Goal: Task Accomplishment & Management: Use online tool/utility

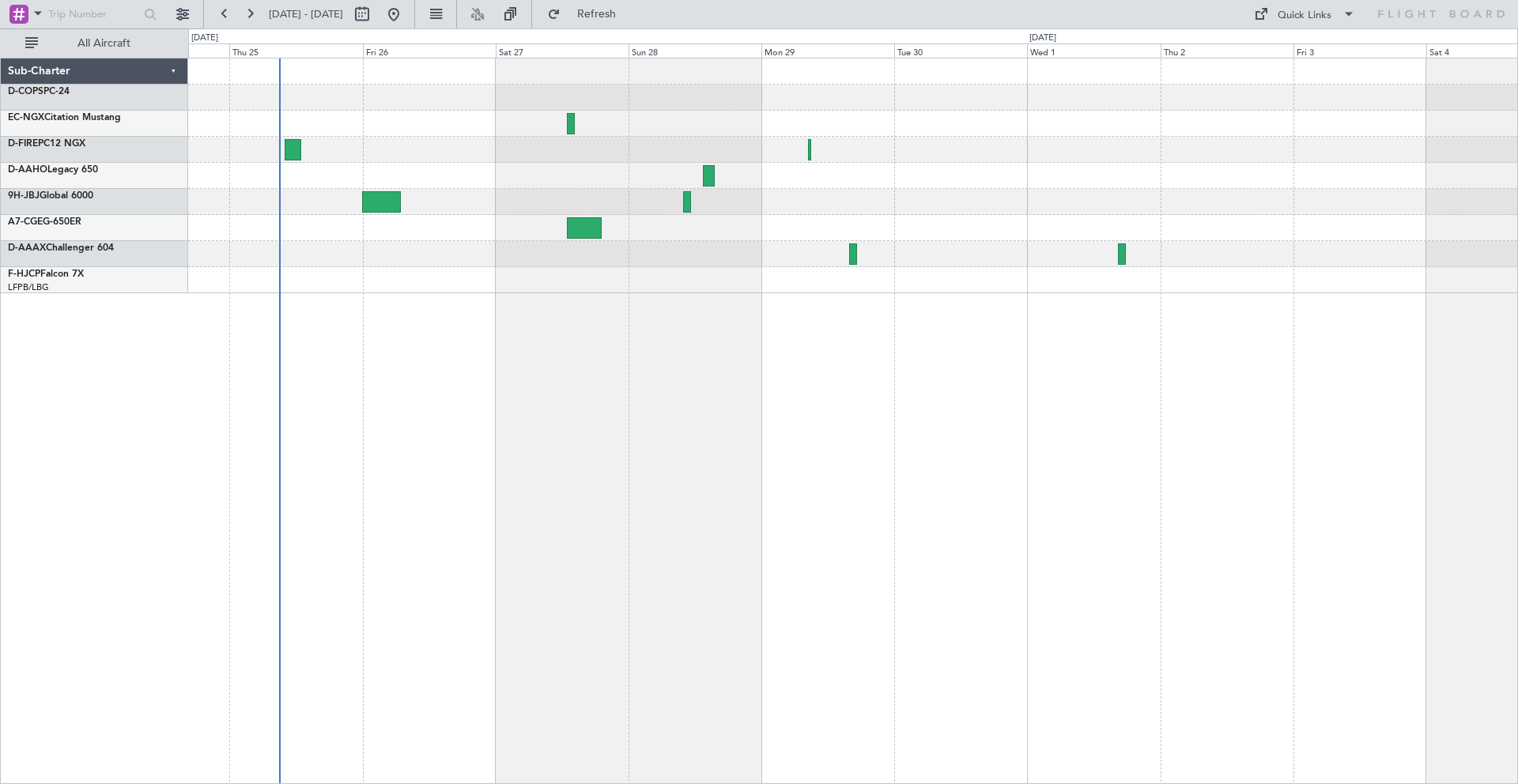
click at [676, 291] on div at bounding box center [853, 280] width 1329 height 26
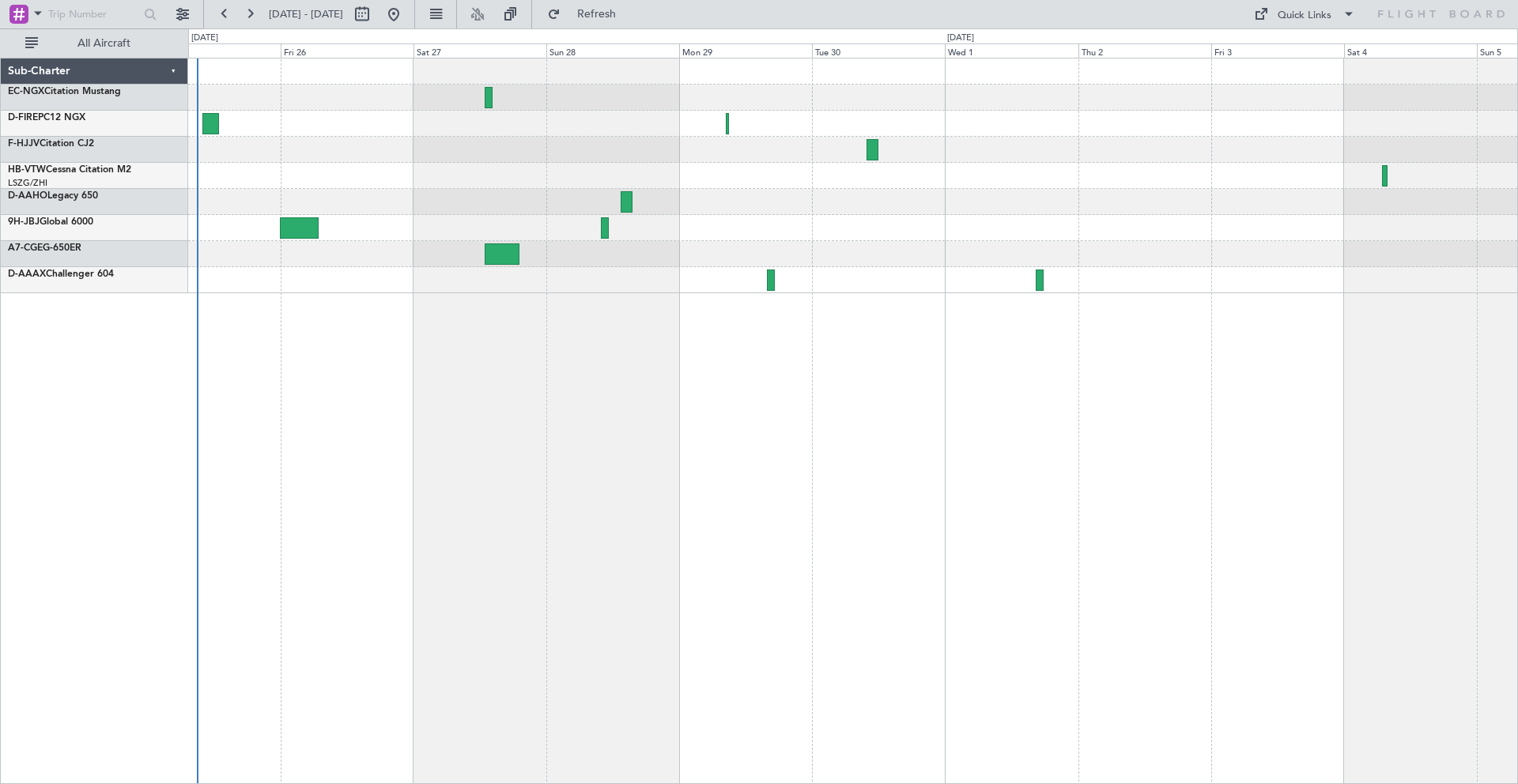
click at [1149, 286] on div at bounding box center [853, 280] width 1329 height 26
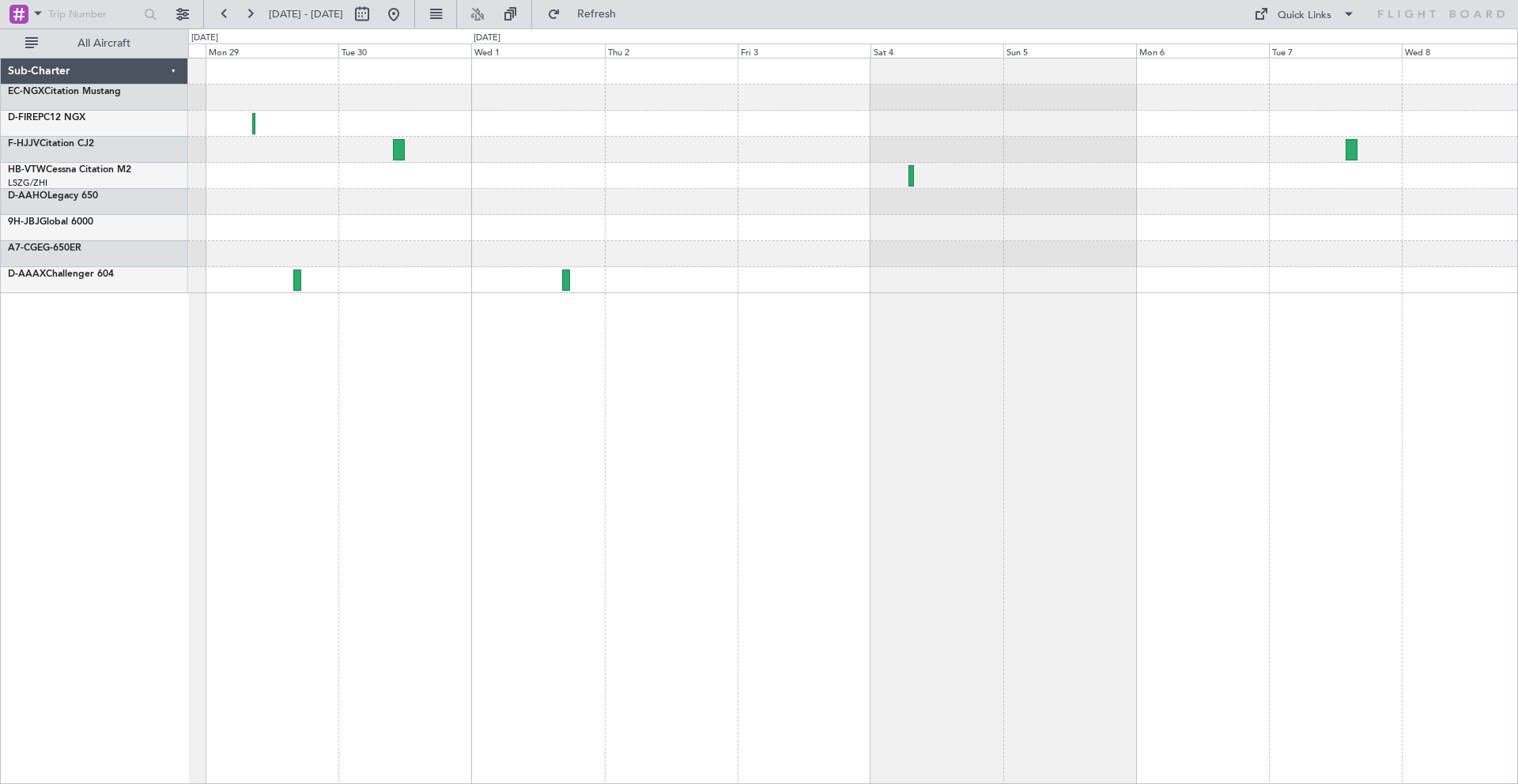
click at [695, 242] on div at bounding box center [853, 175] width 1329 height 235
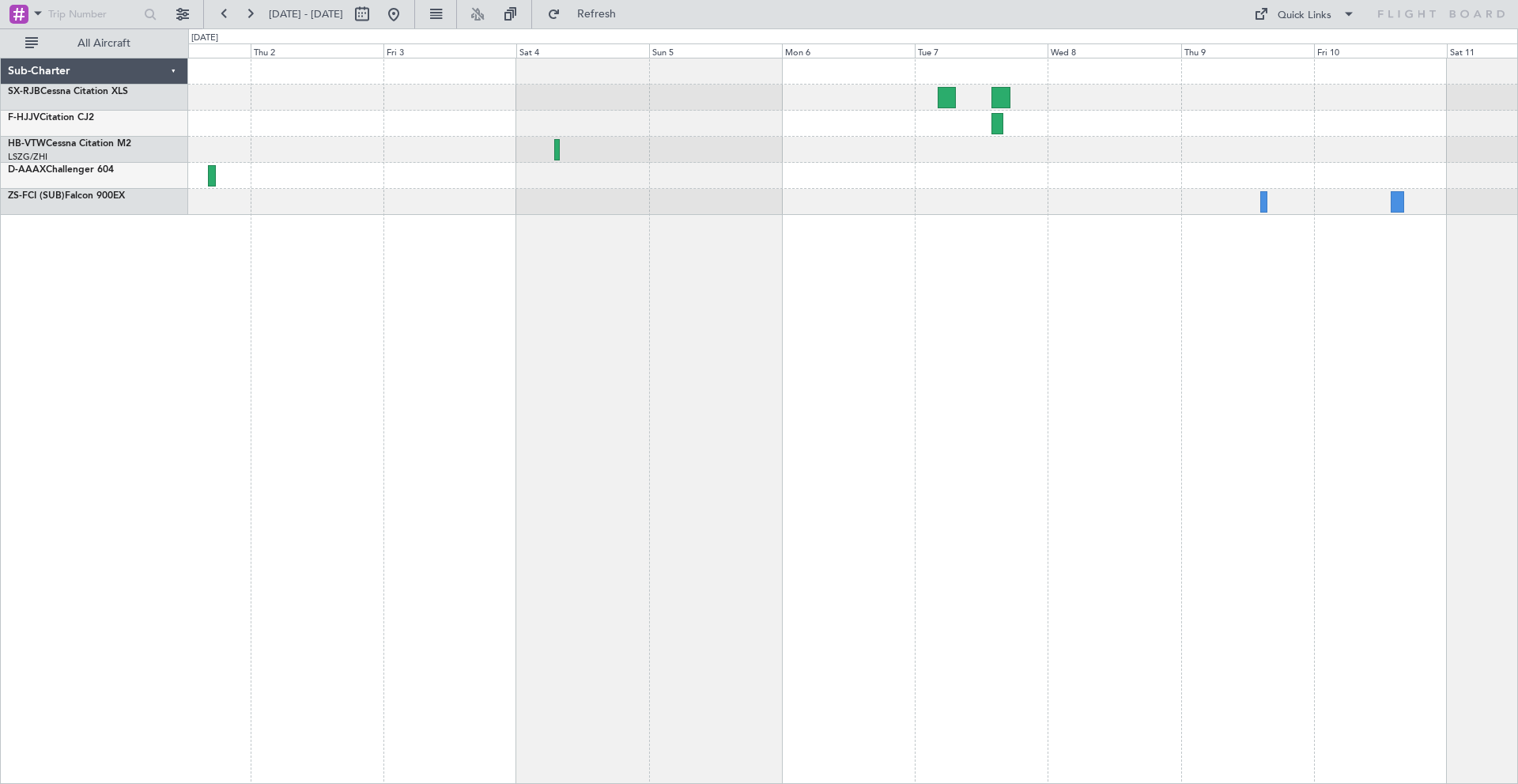
click at [1180, 236] on div at bounding box center [853, 420] width 1330 height 726
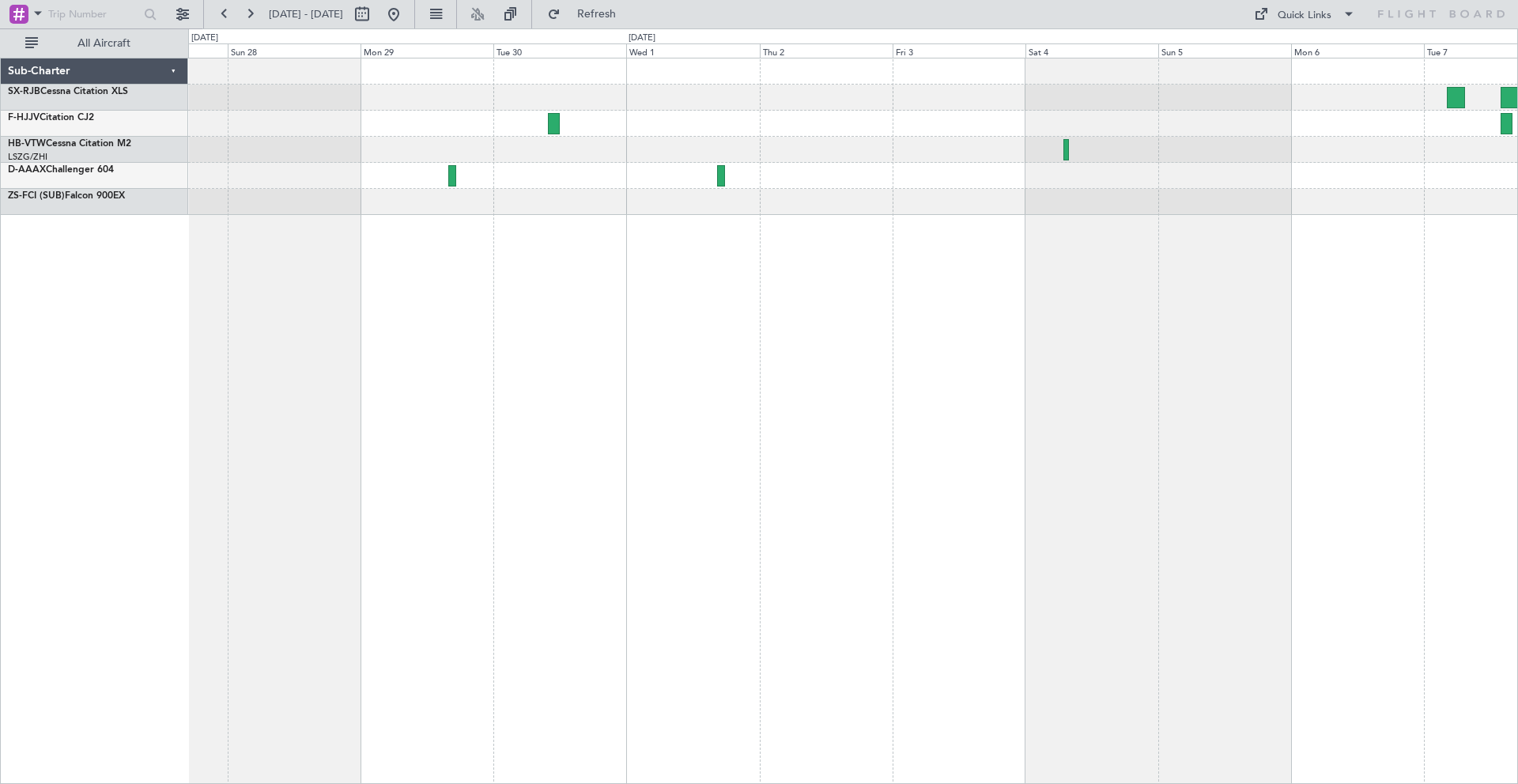
click at [1124, 244] on div at bounding box center [853, 420] width 1330 height 726
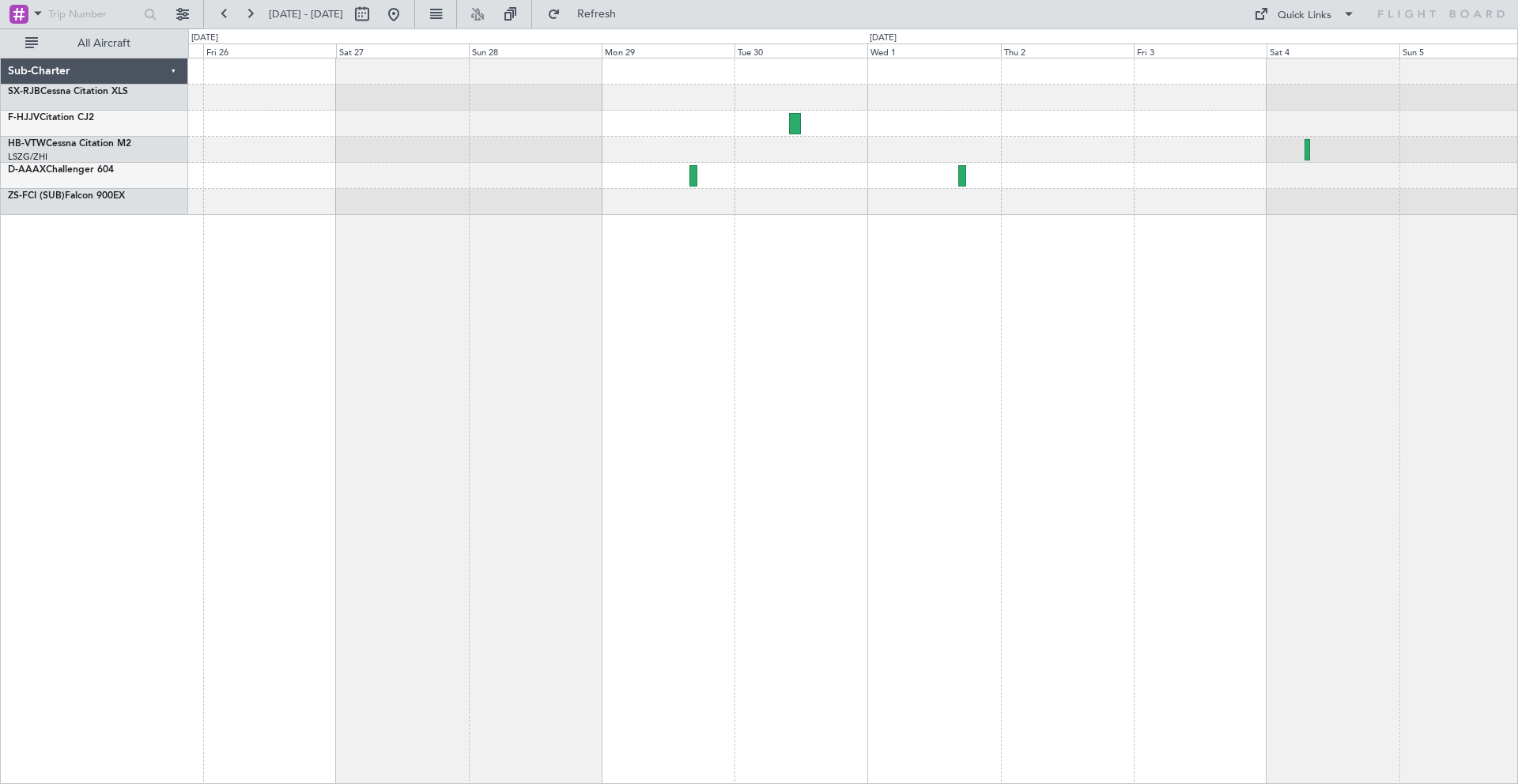
click at [1042, 260] on div at bounding box center [853, 420] width 1330 height 726
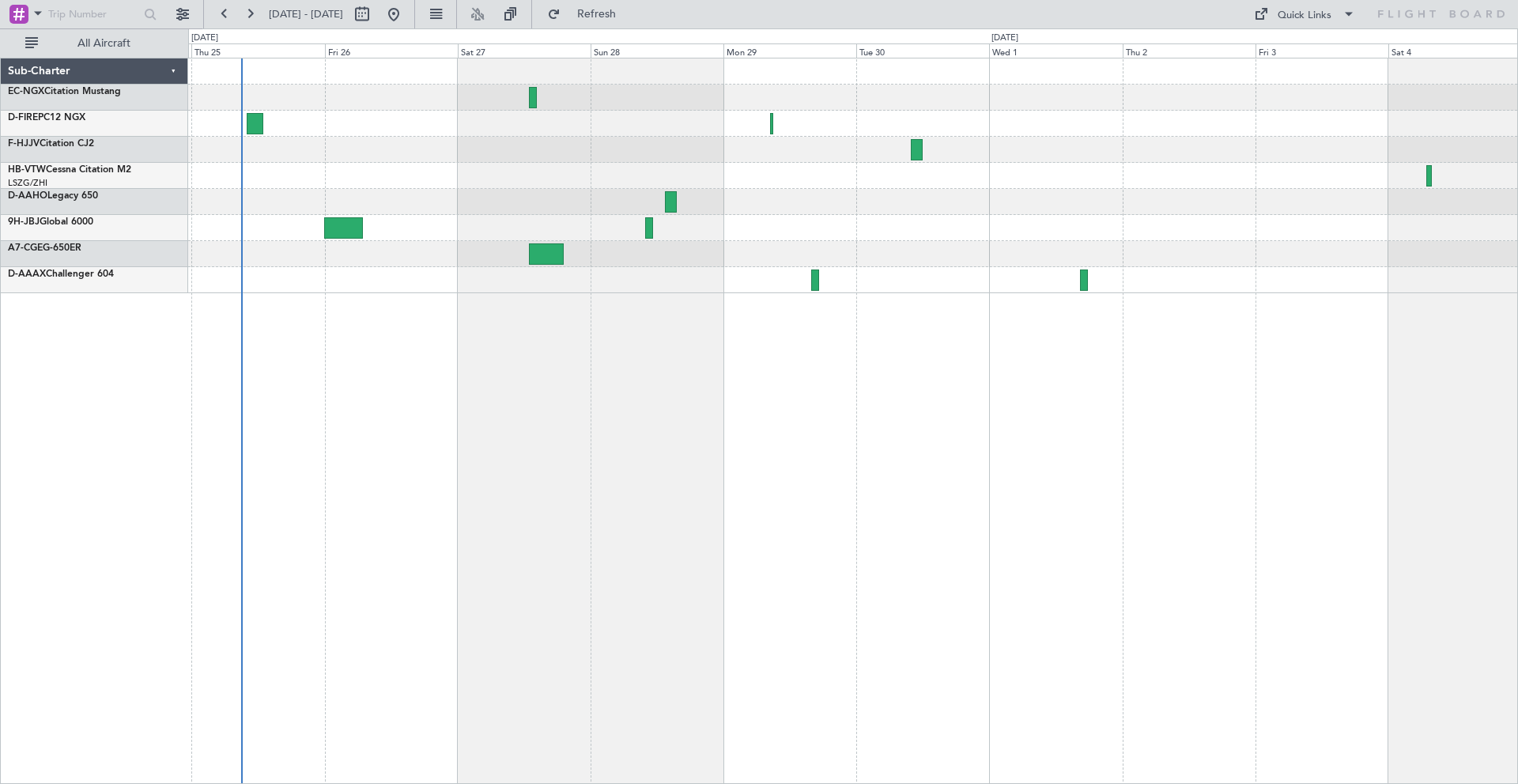
click at [1009, 262] on div at bounding box center [853, 420] width 1330 height 726
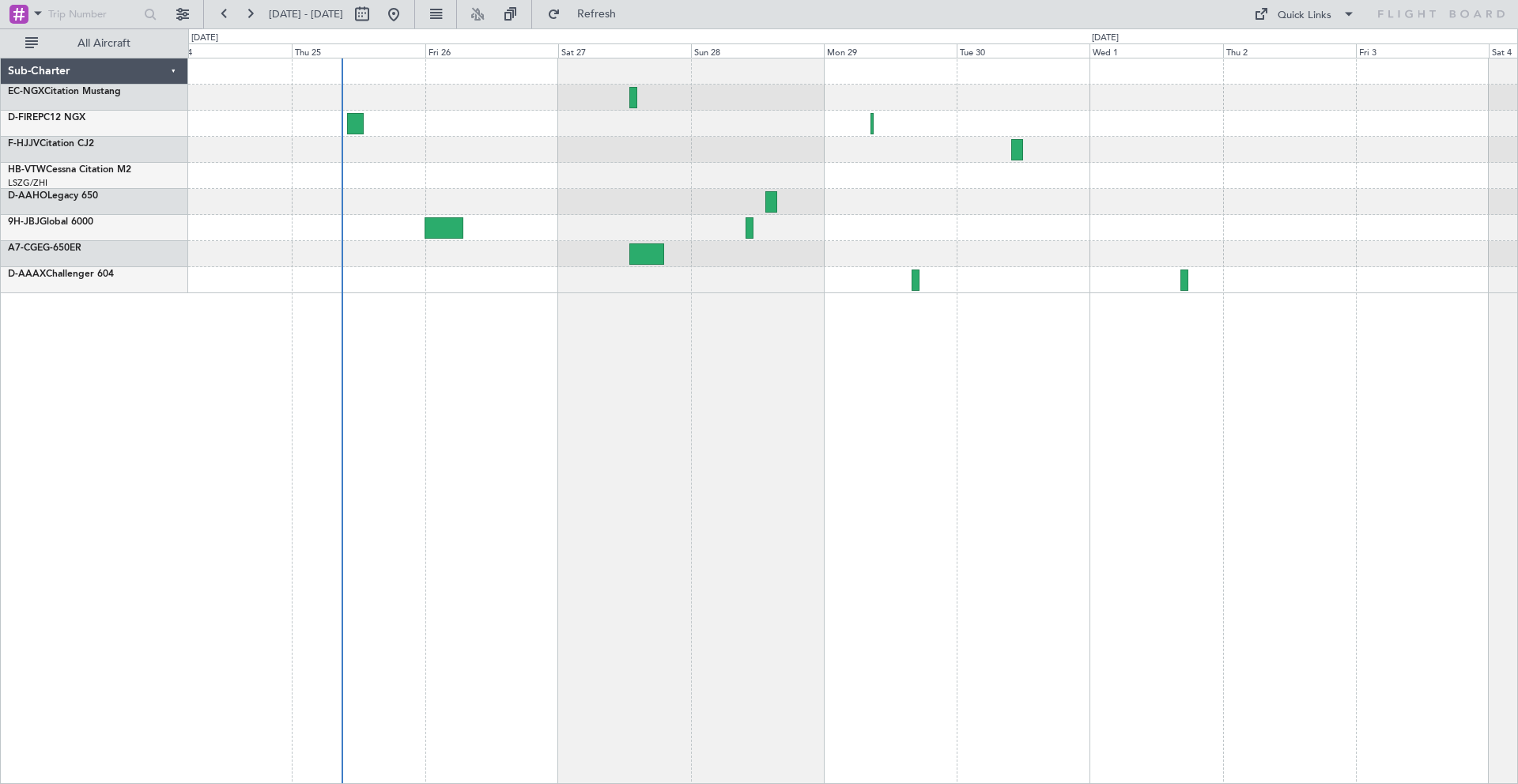
click at [951, 253] on div at bounding box center [853, 254] width 1329 height 26
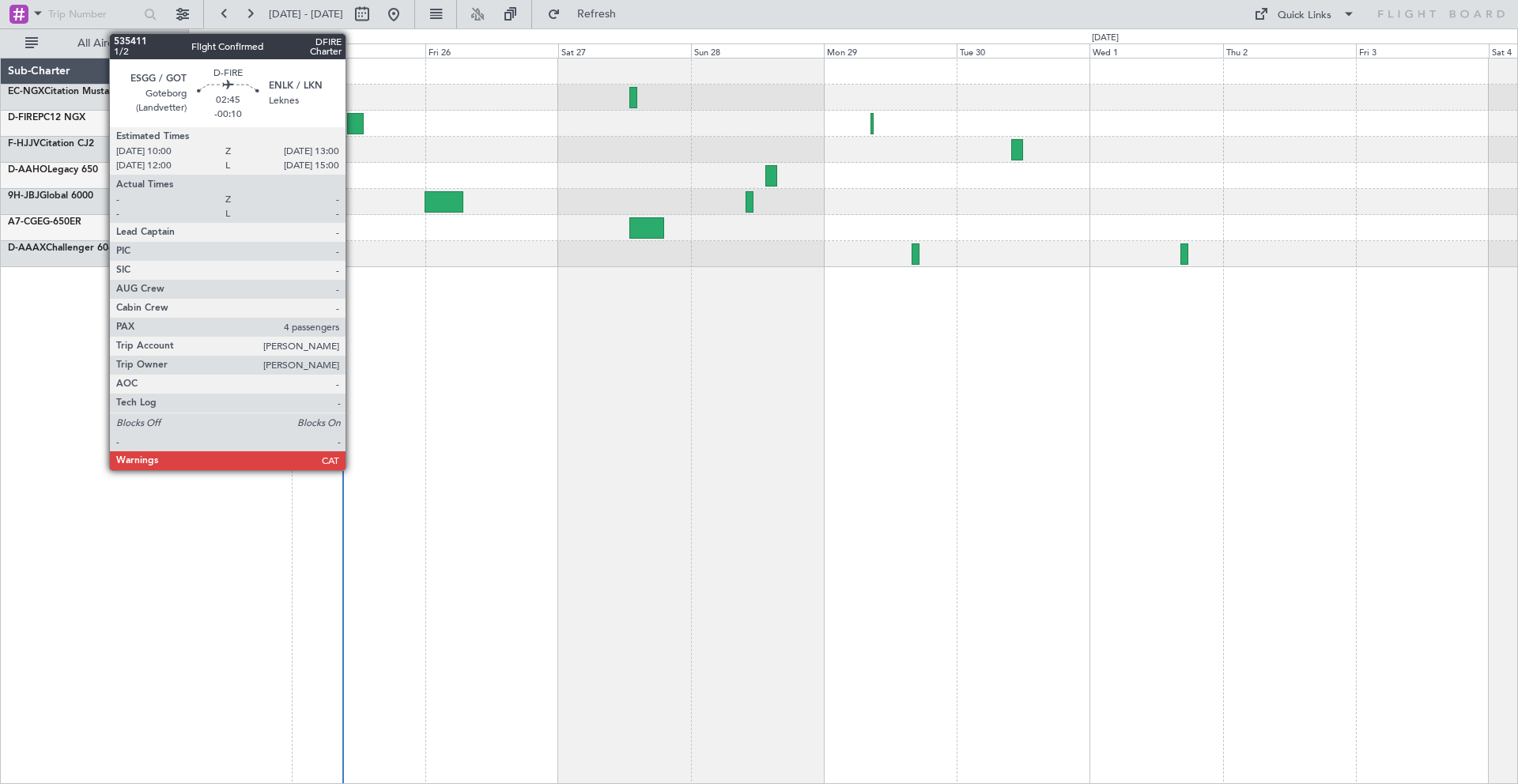
click at [408, 197] on div at bounding box center [853, 163] width 1329 height 209
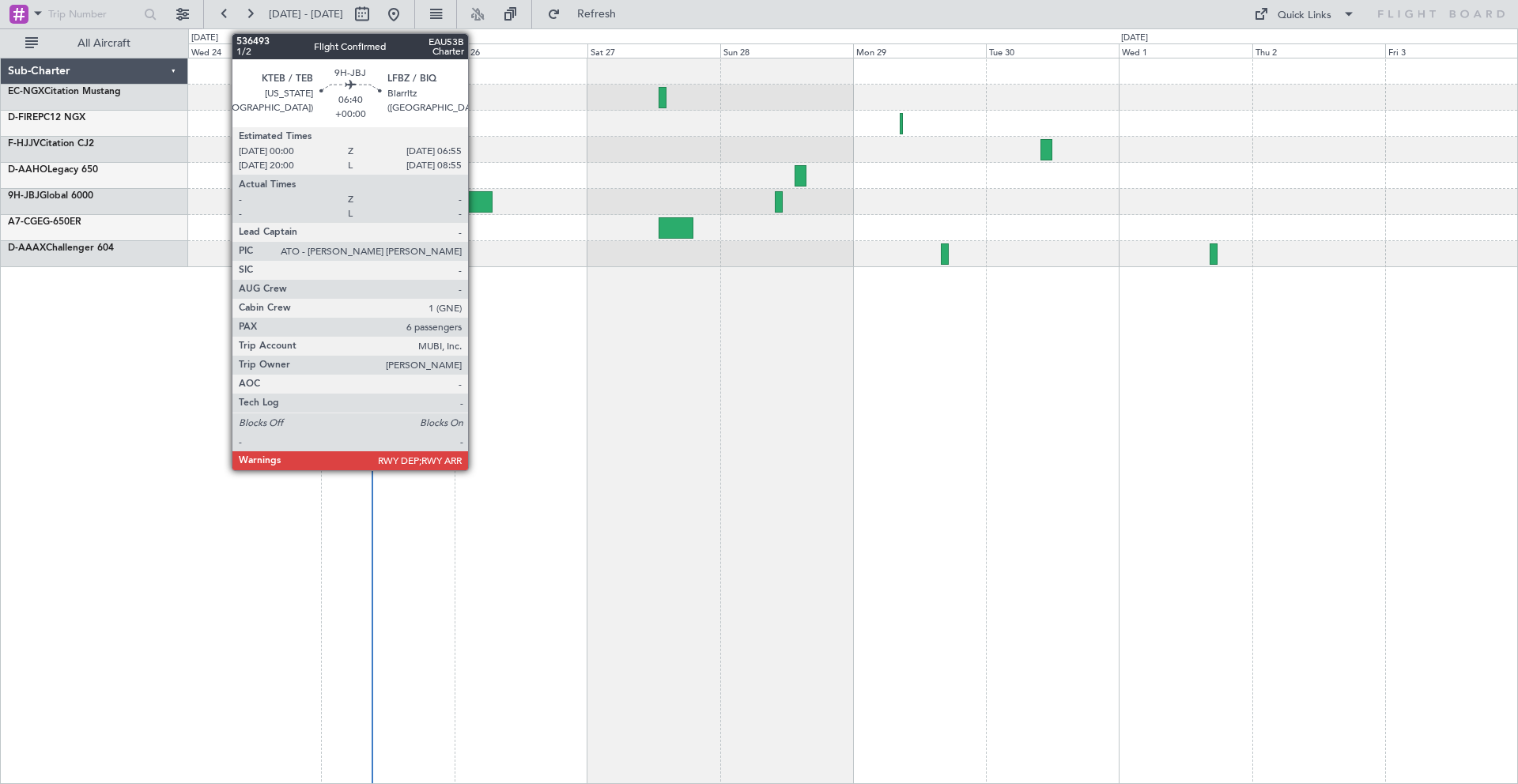
click at [475, 207] on div at bounding box center [474, 202] width 39 height 21
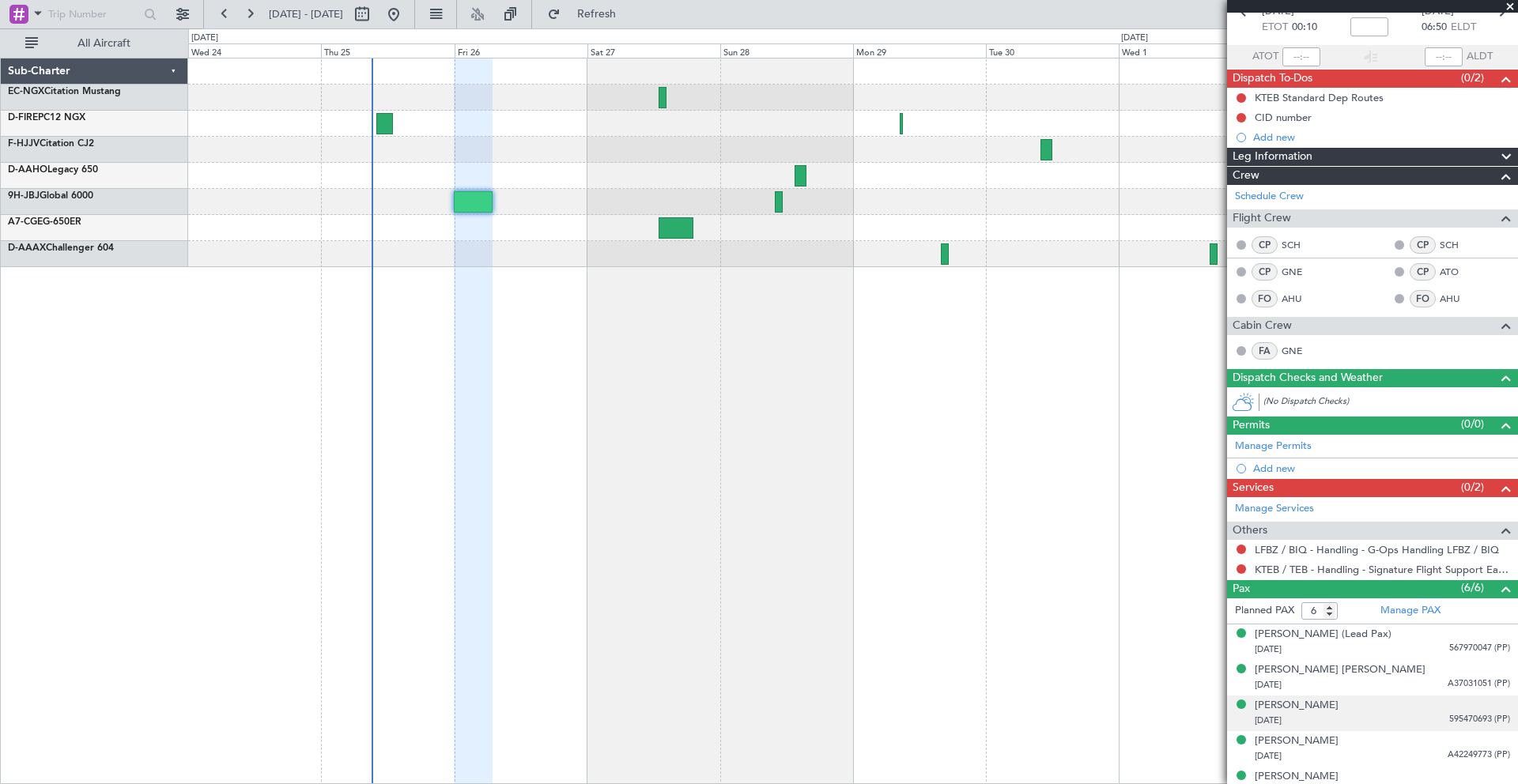
scroll to position [139, 0]
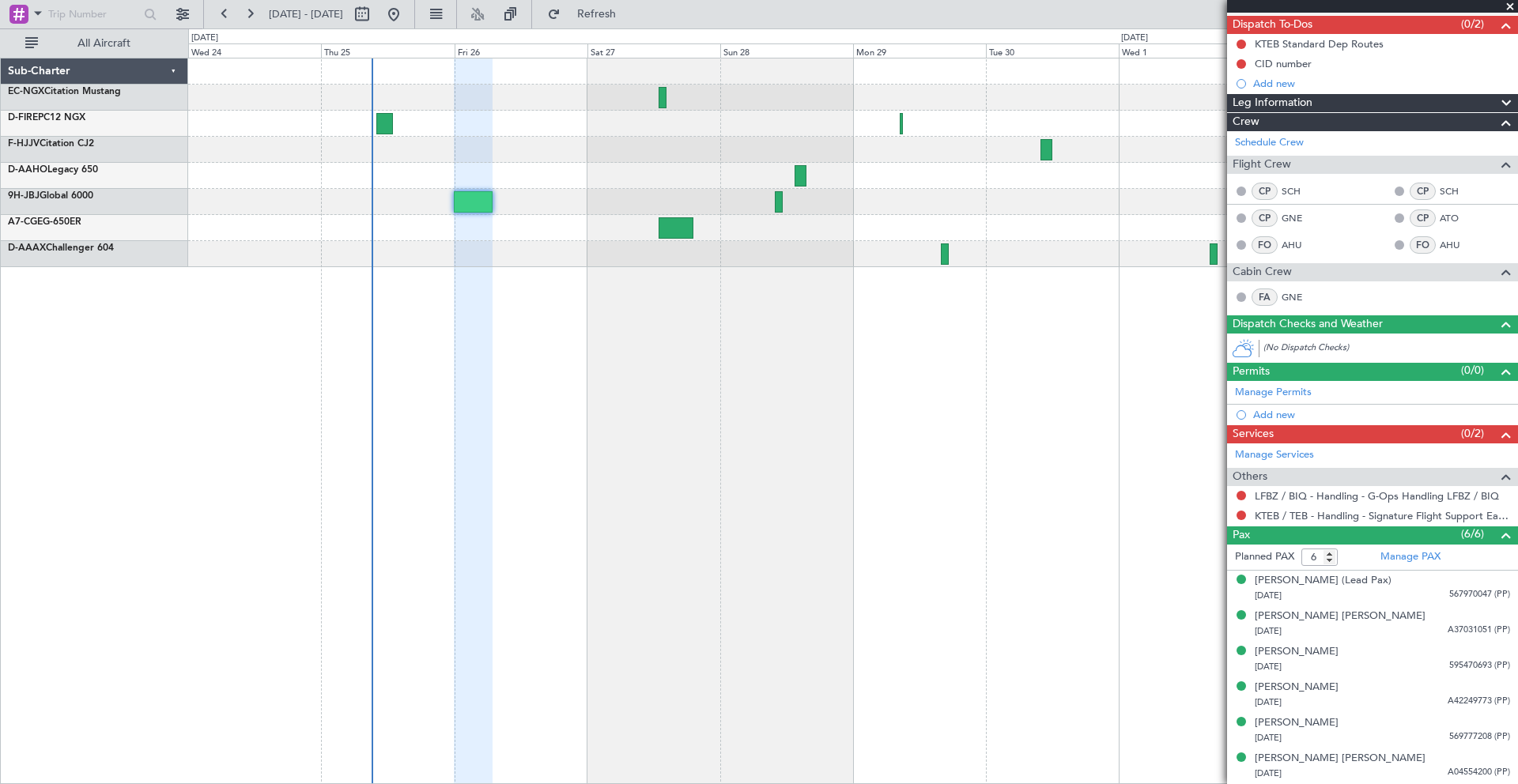
click at [400, 121] on div at bounding box center [853, 124] width 1329 height 26
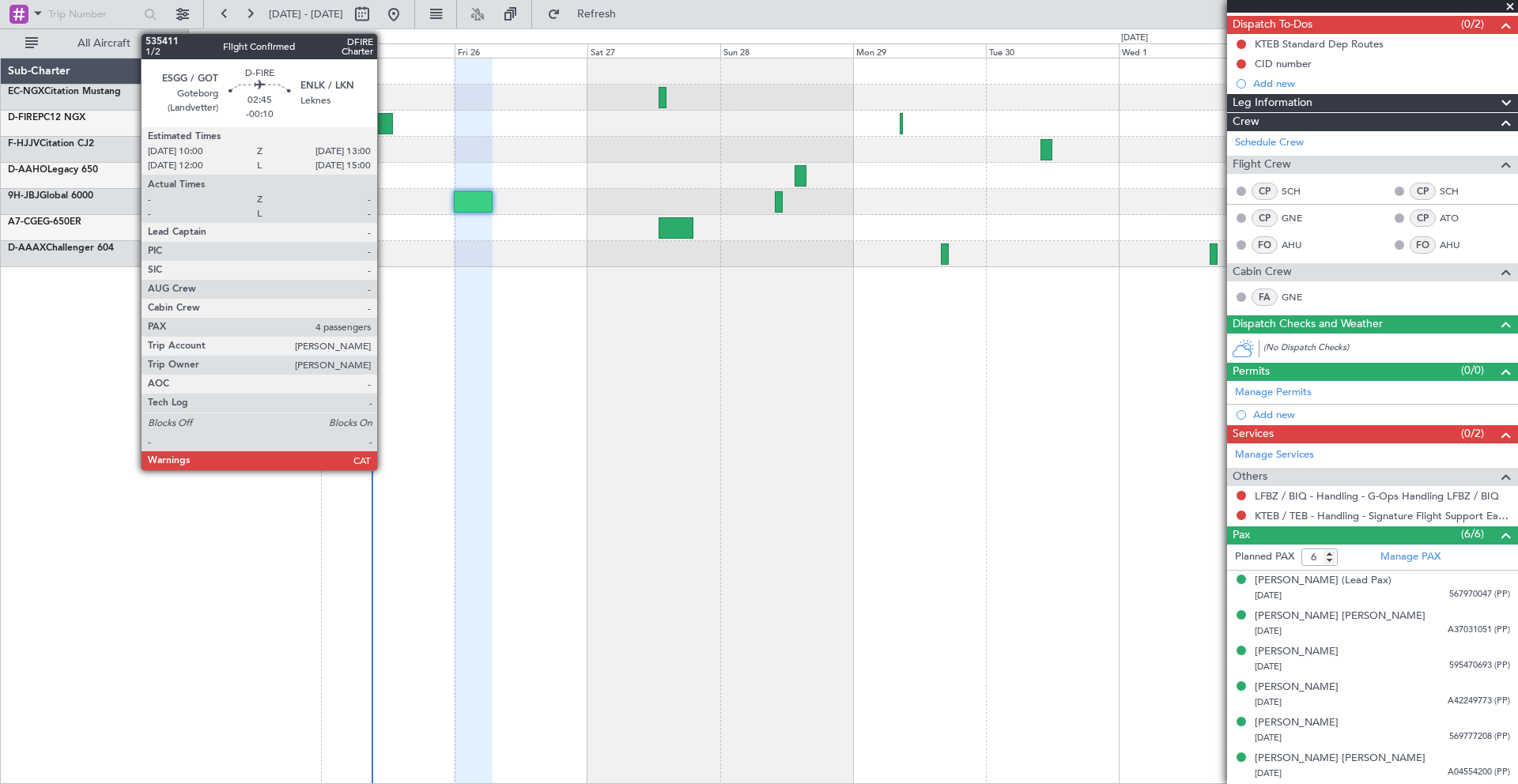
click at [383, 127] on div at bounding box center [385, 123] width 18 height 21
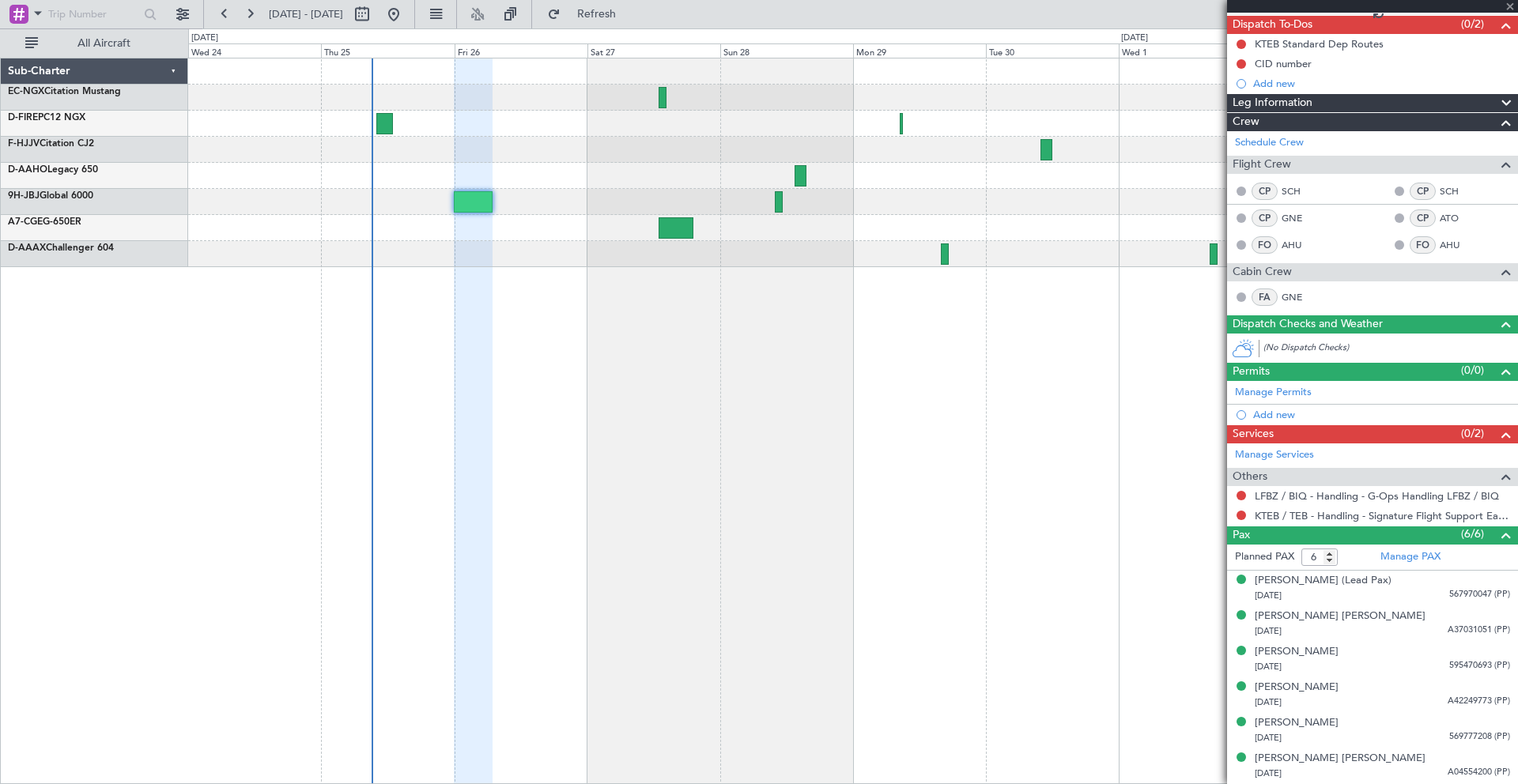
type input "-00:10"
type input "4"
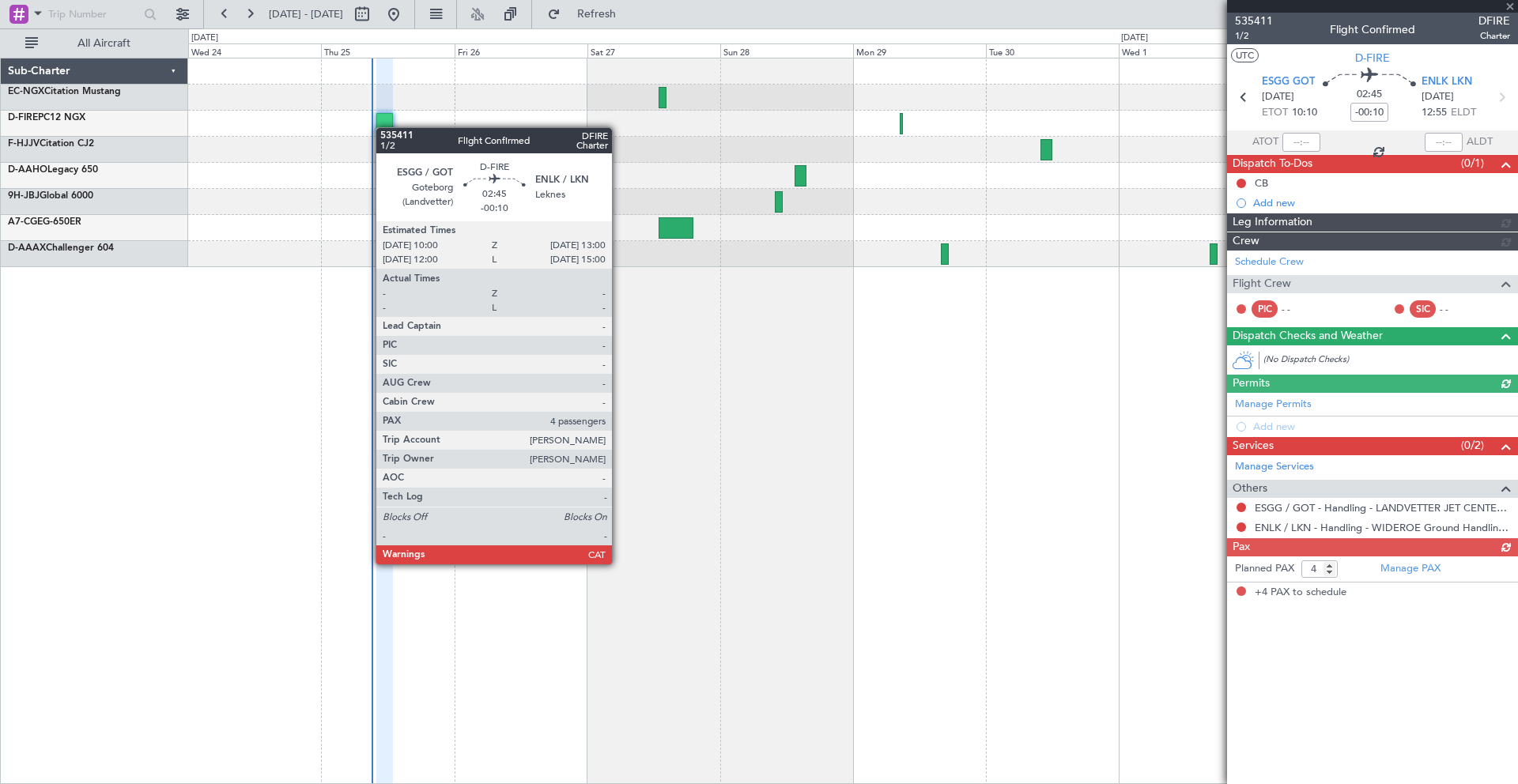
scroll to position [0, 0]
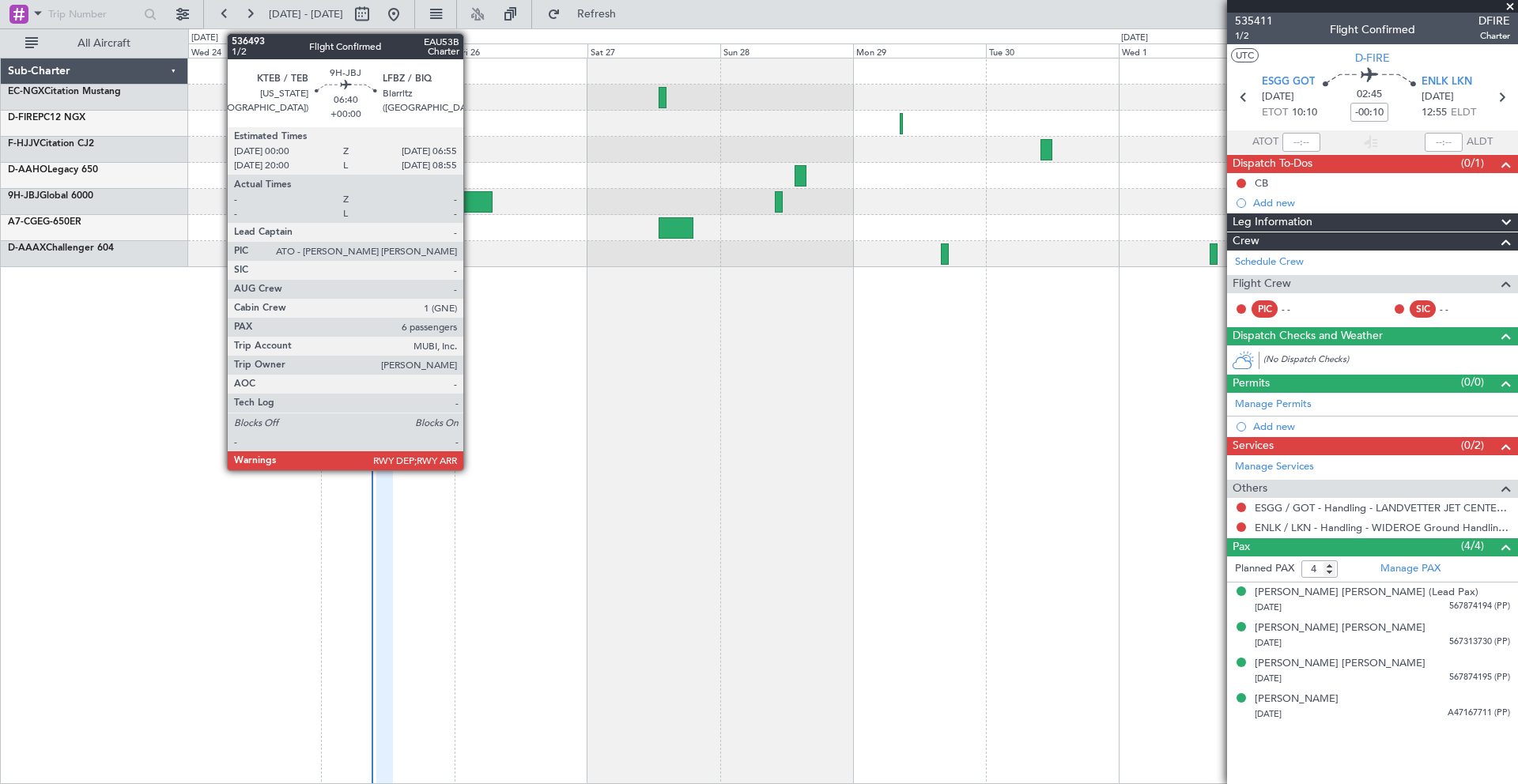
click at [471, 203] on div at bounding box center [474, 202] width 39 height 21
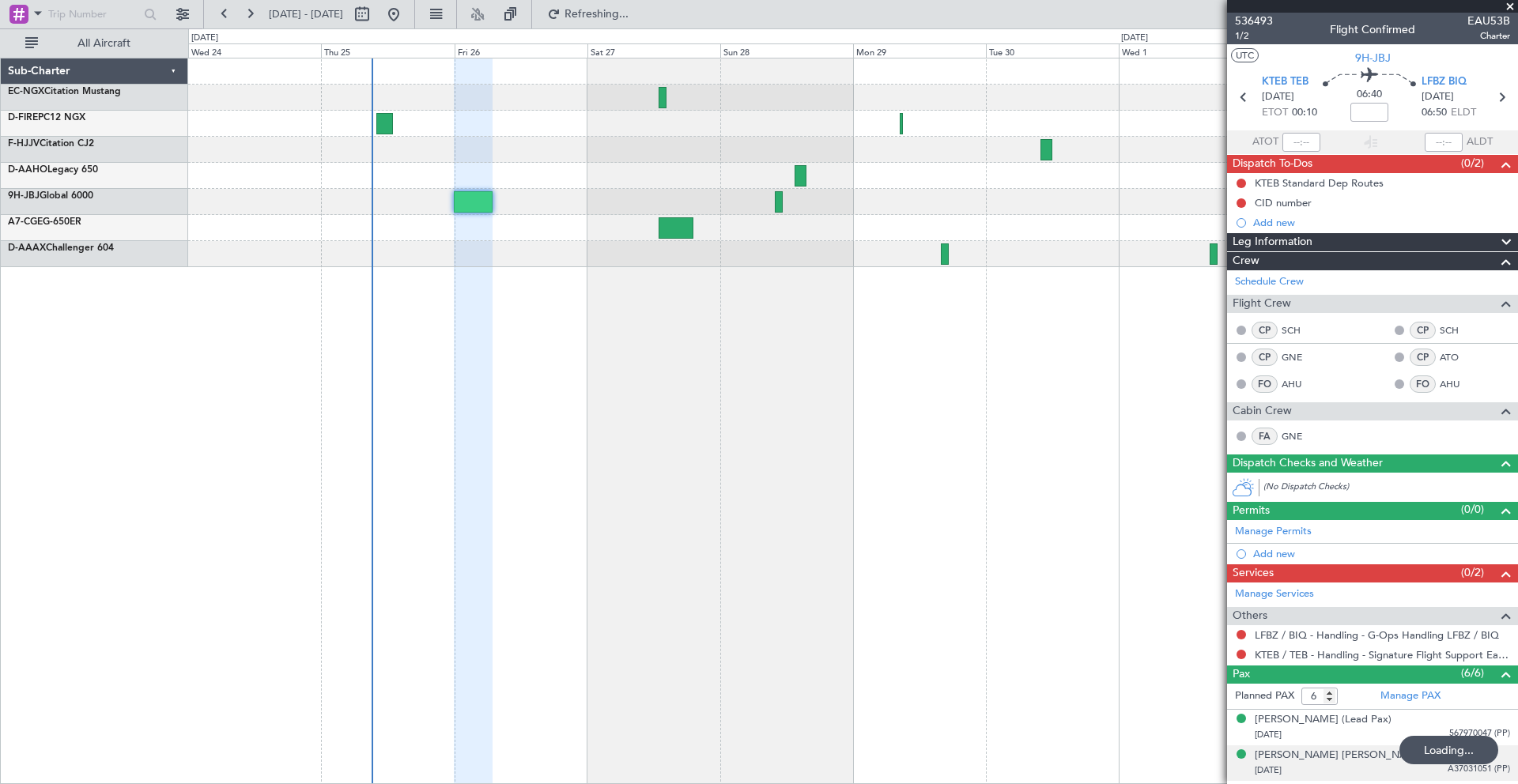
scroll to position [139, 0]
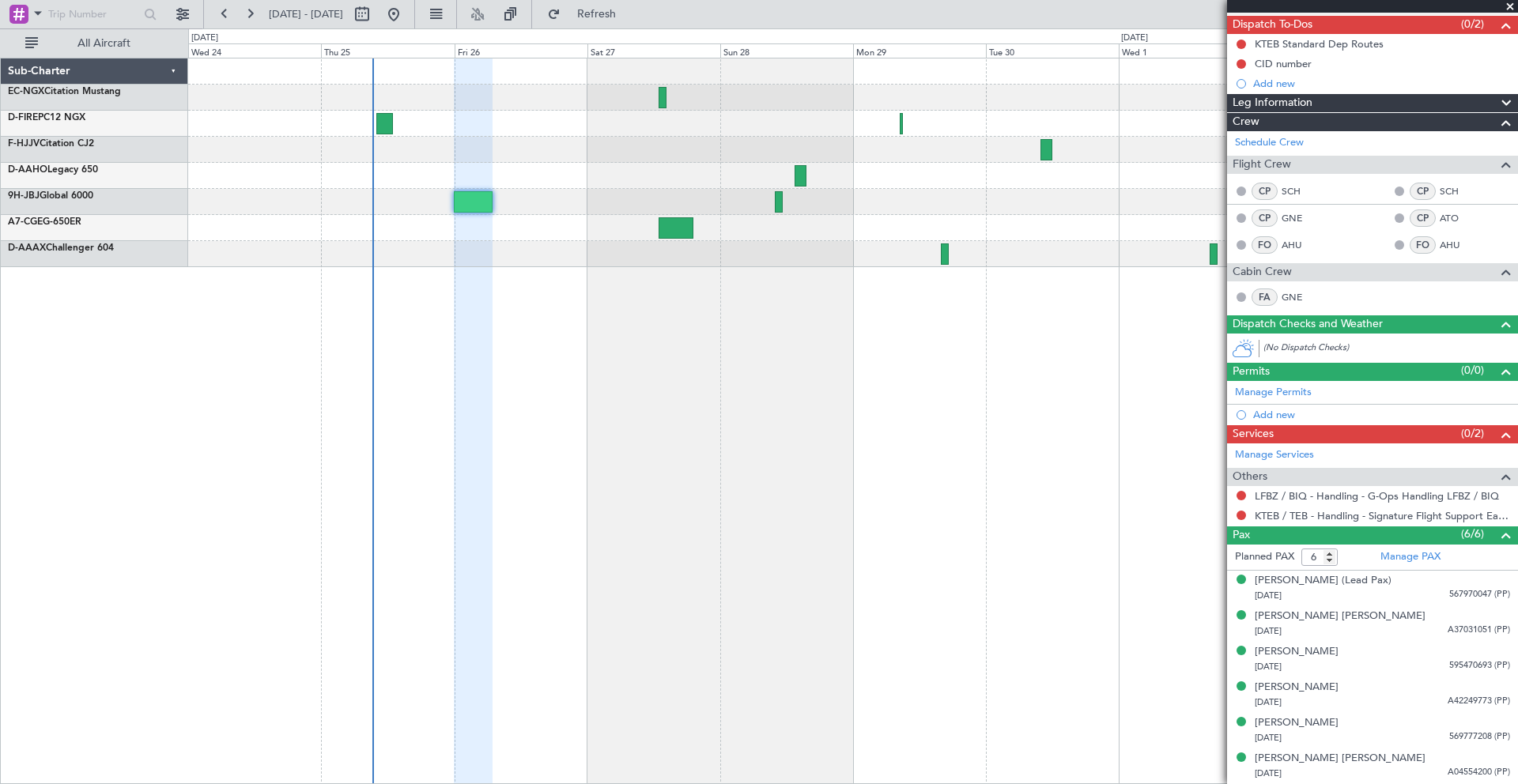
click at [1509, 6] on span at bounding box center [1510, 7] width 16 height 14
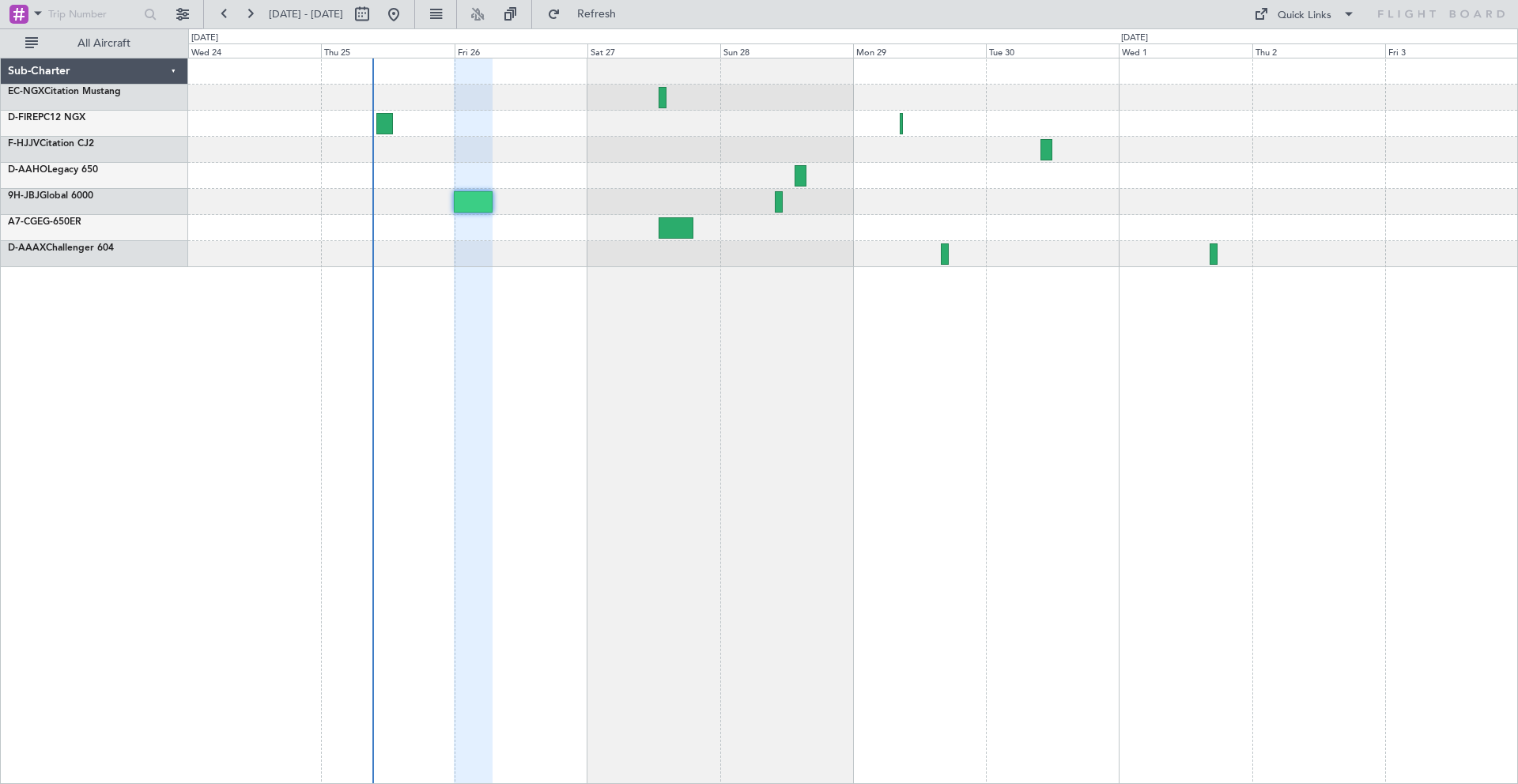
type input "0"
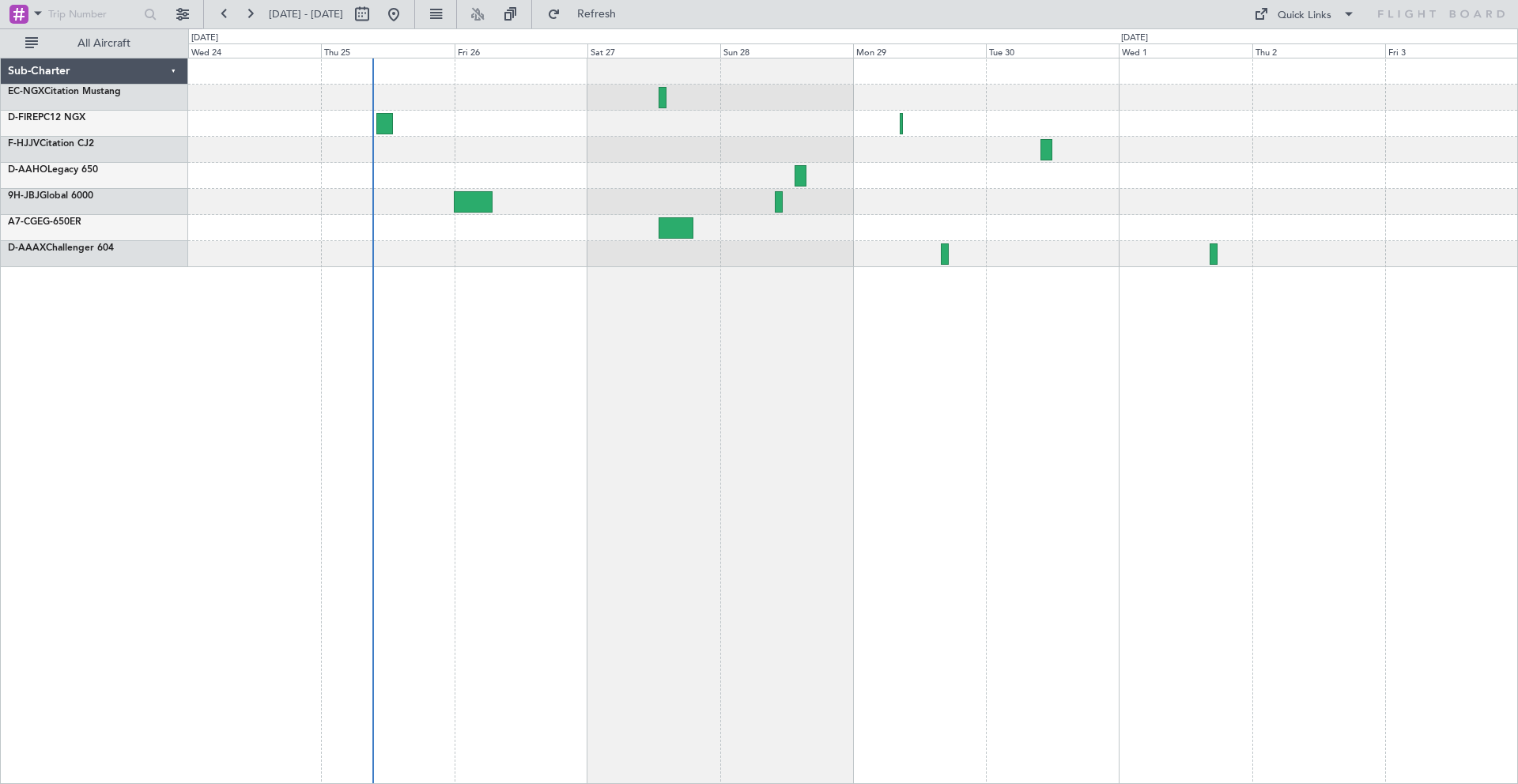
scroll to position [0, 0]
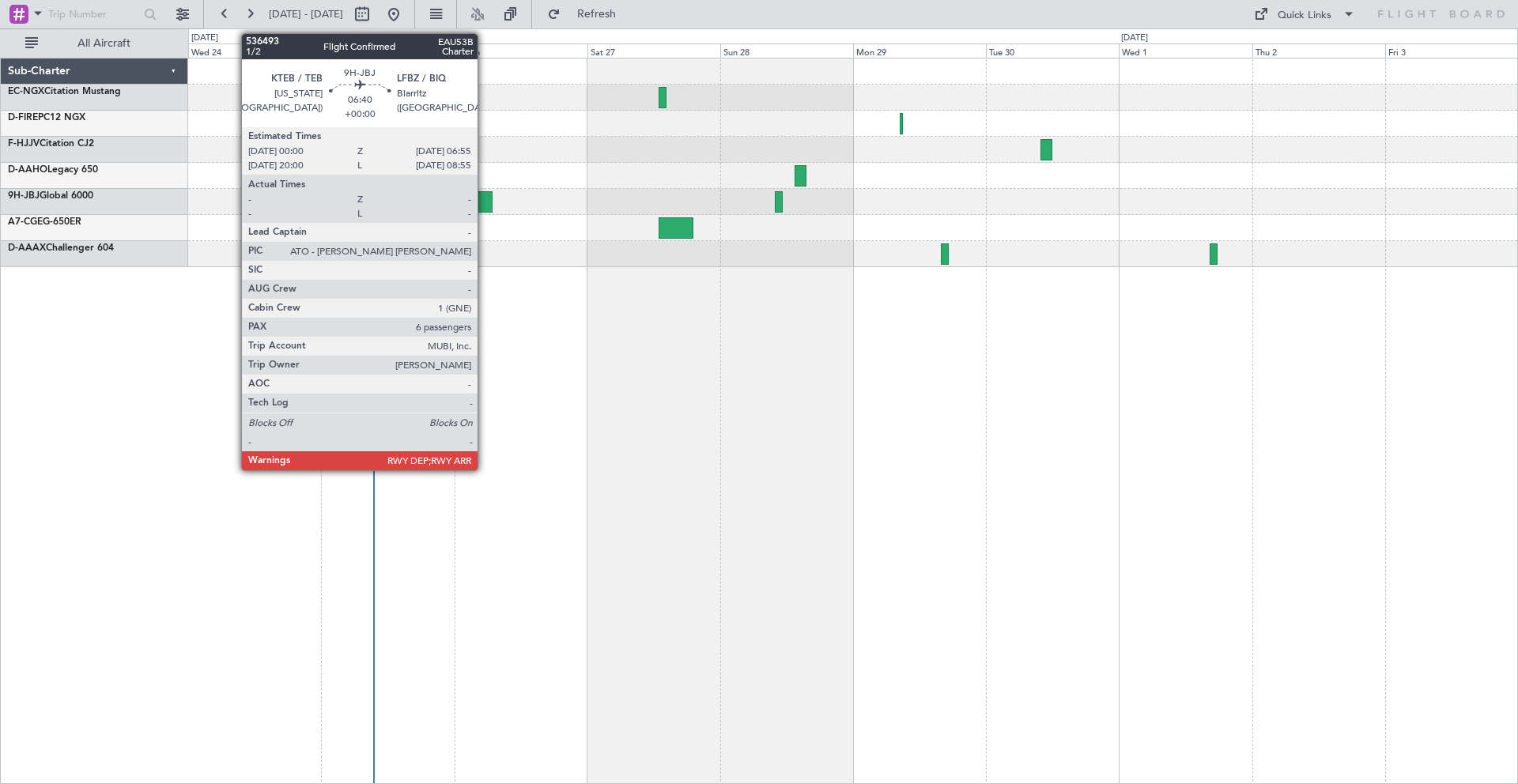
click at [485, 200] on div at bounding box center [474, 202] width 39 height 21
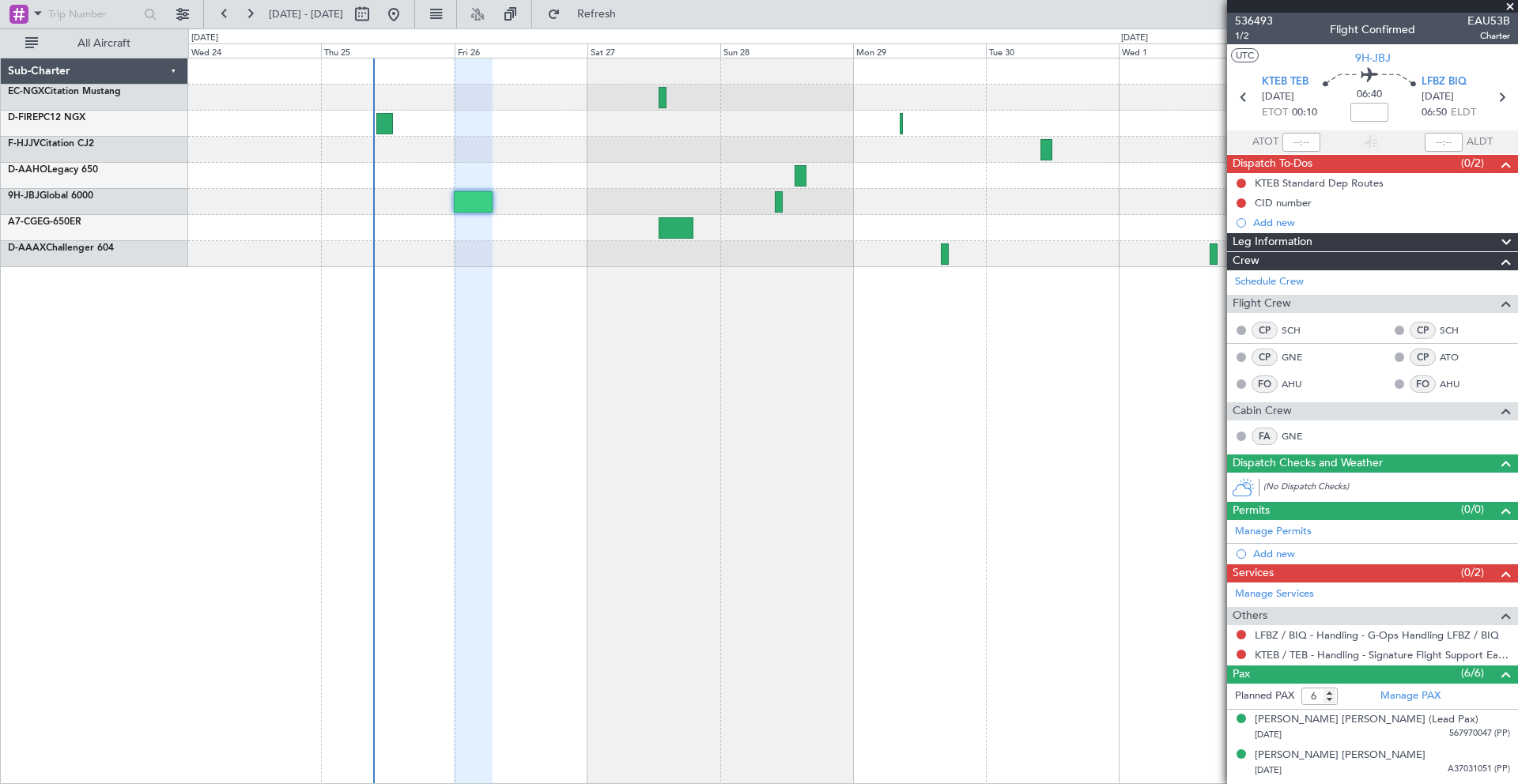
click at [1513, 6] on span at bounding box center [1510, 7] width 16 height 14
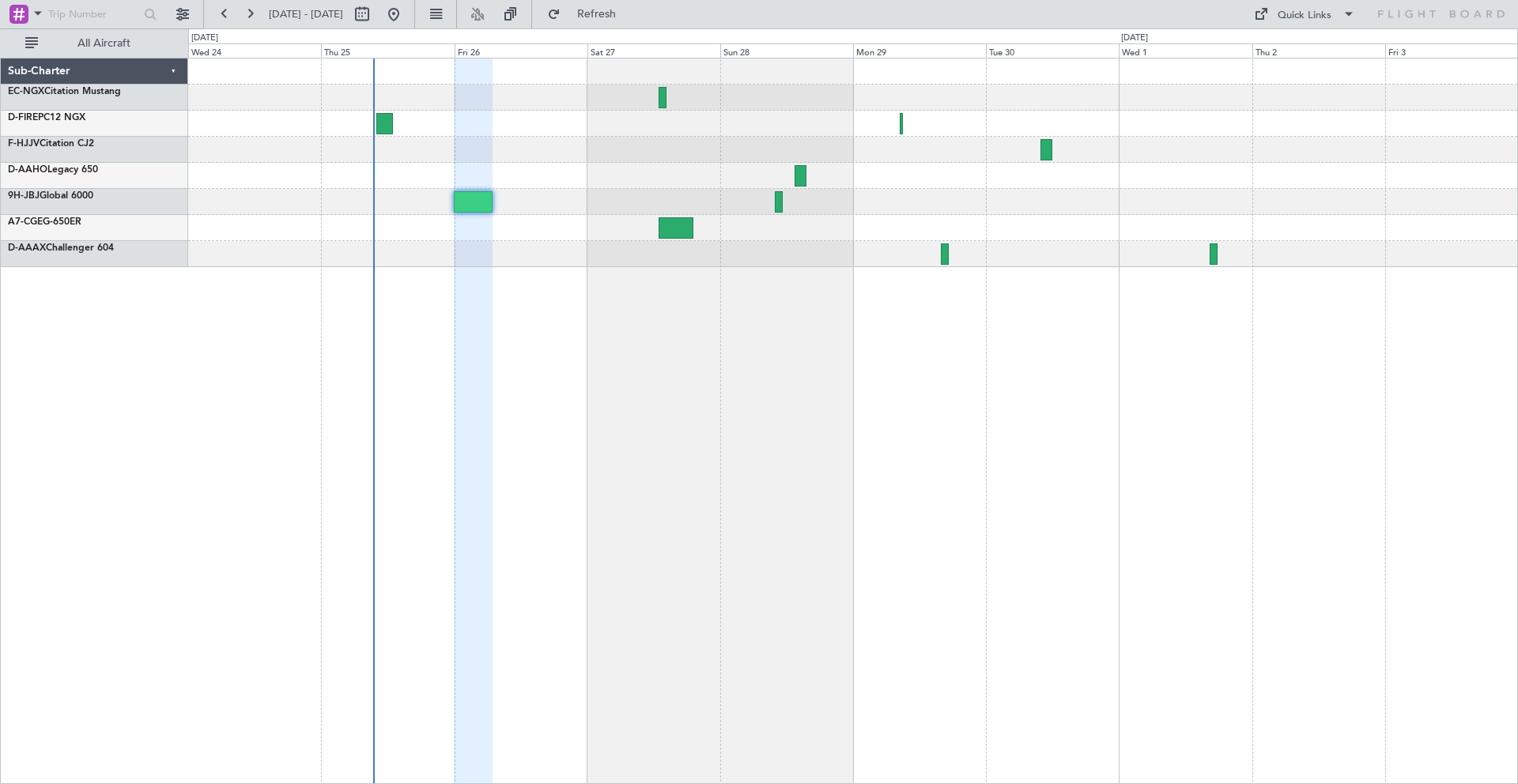
type input "0"
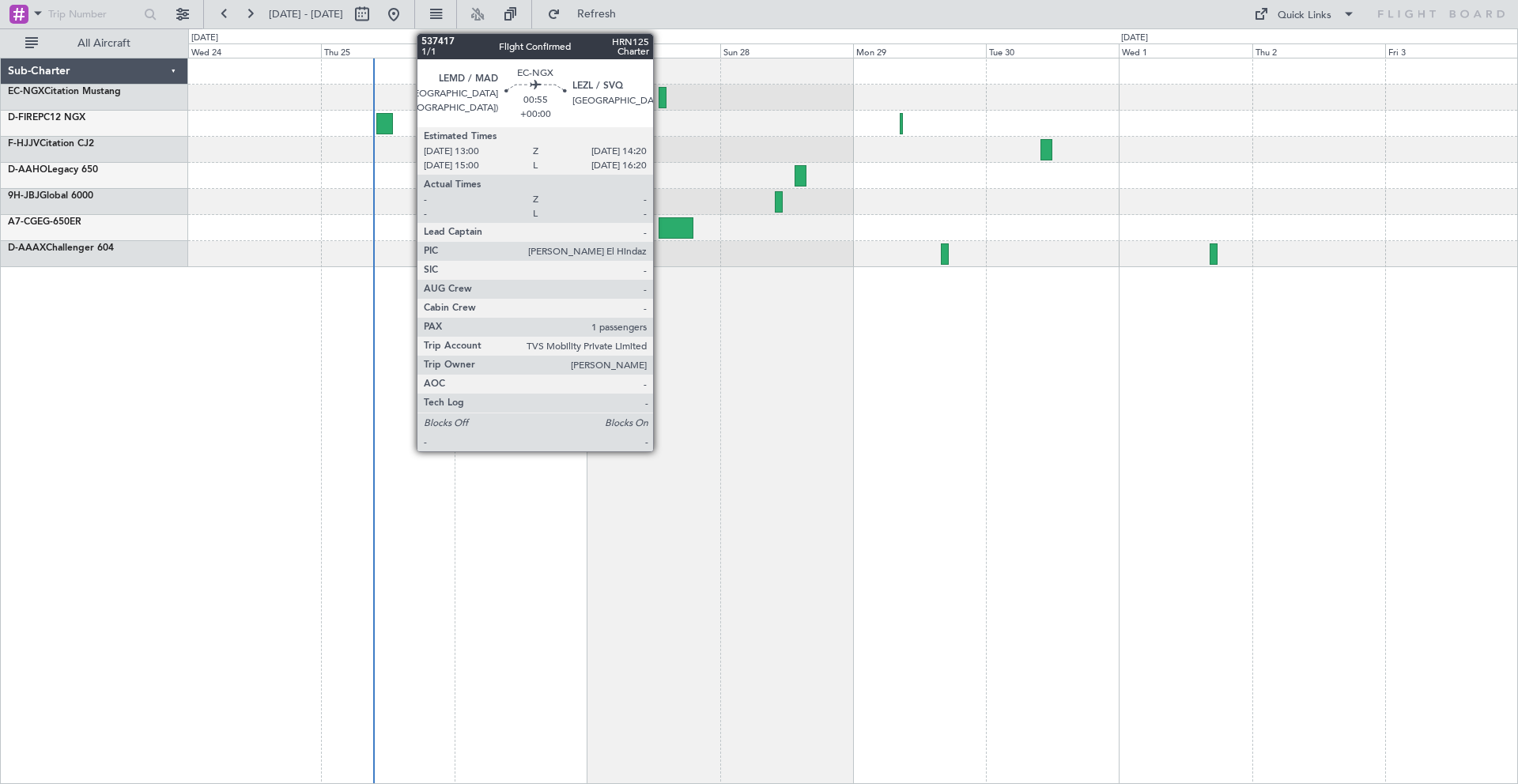
click at [660, 100] on div at bounding box center [662, 97] width 8 height 21
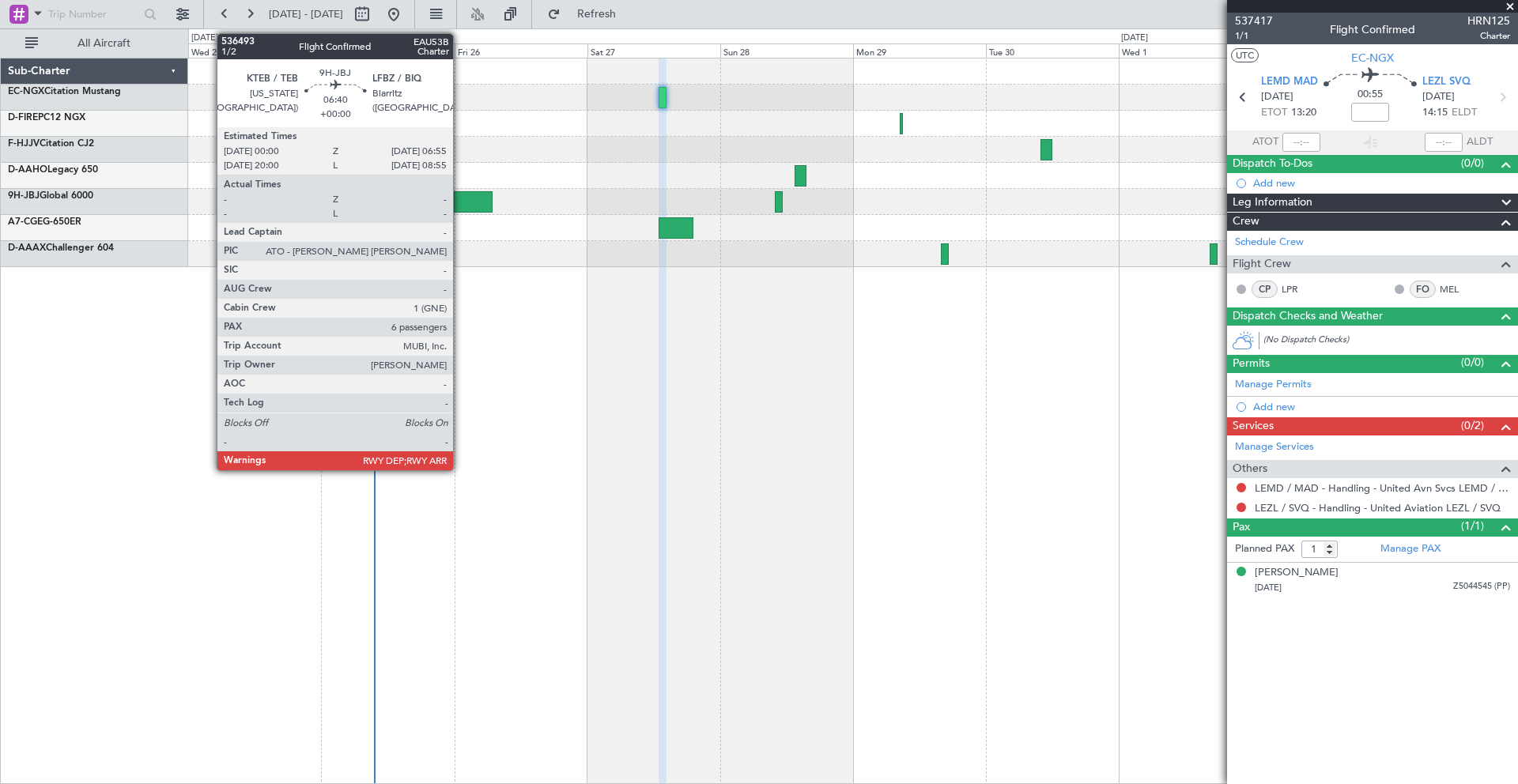
click at [460, 197] on div at bounding box center [474, 202] width 39 height 21
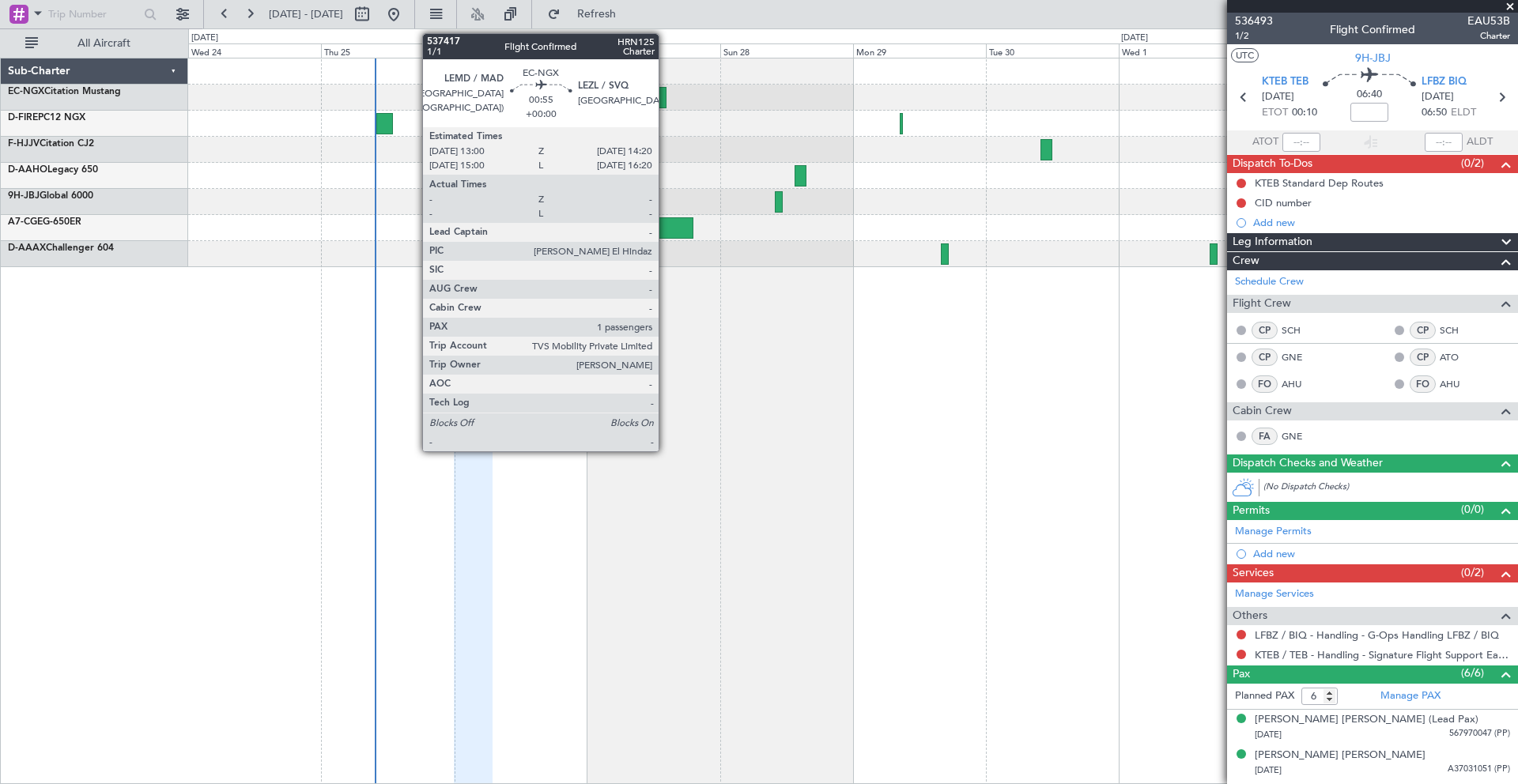
click at [666, 103] on div at bounding box center [662, 97] width 8 height 21
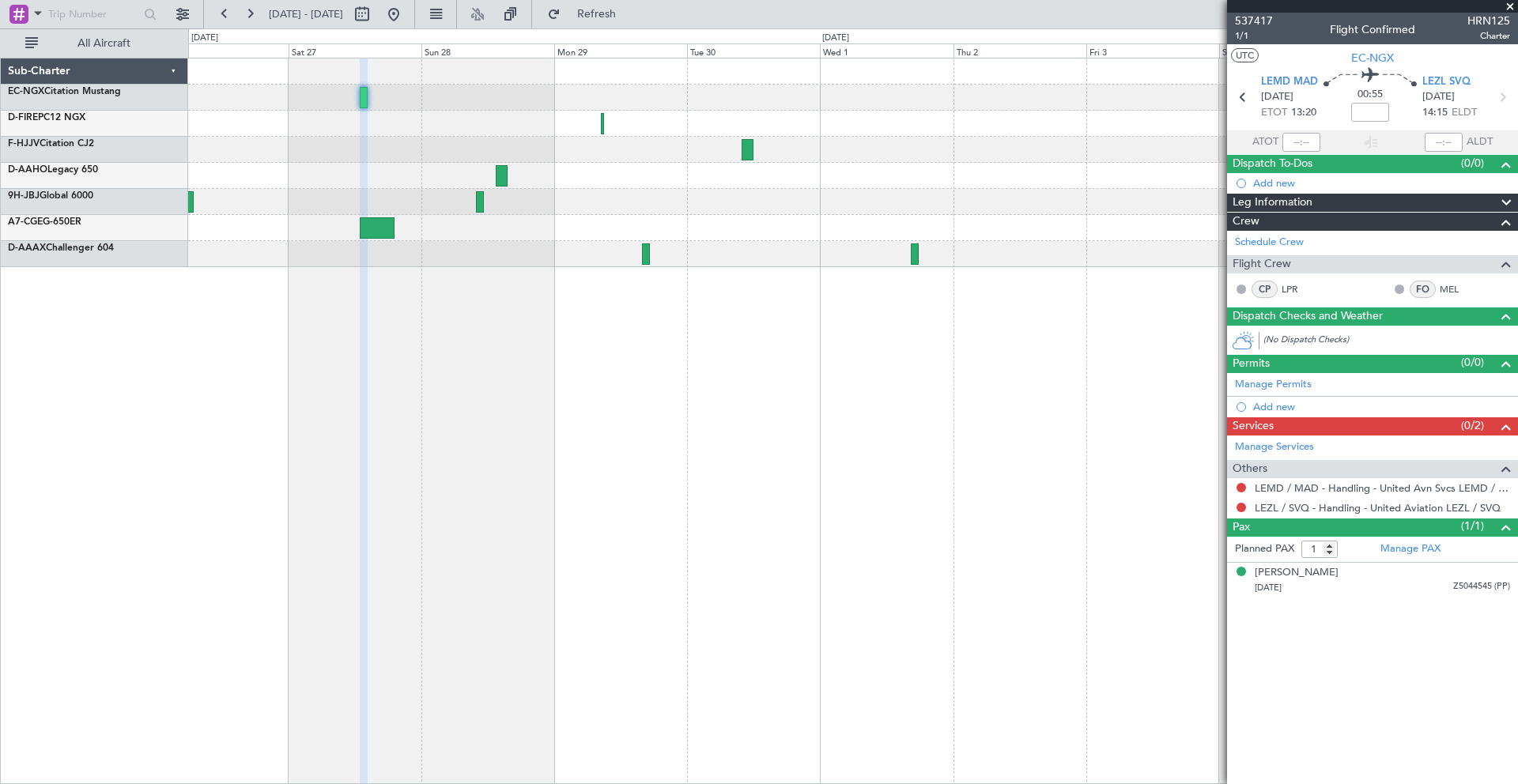
click at [490, 222] on div at bounding box center [853, 163] width 1329 height 209
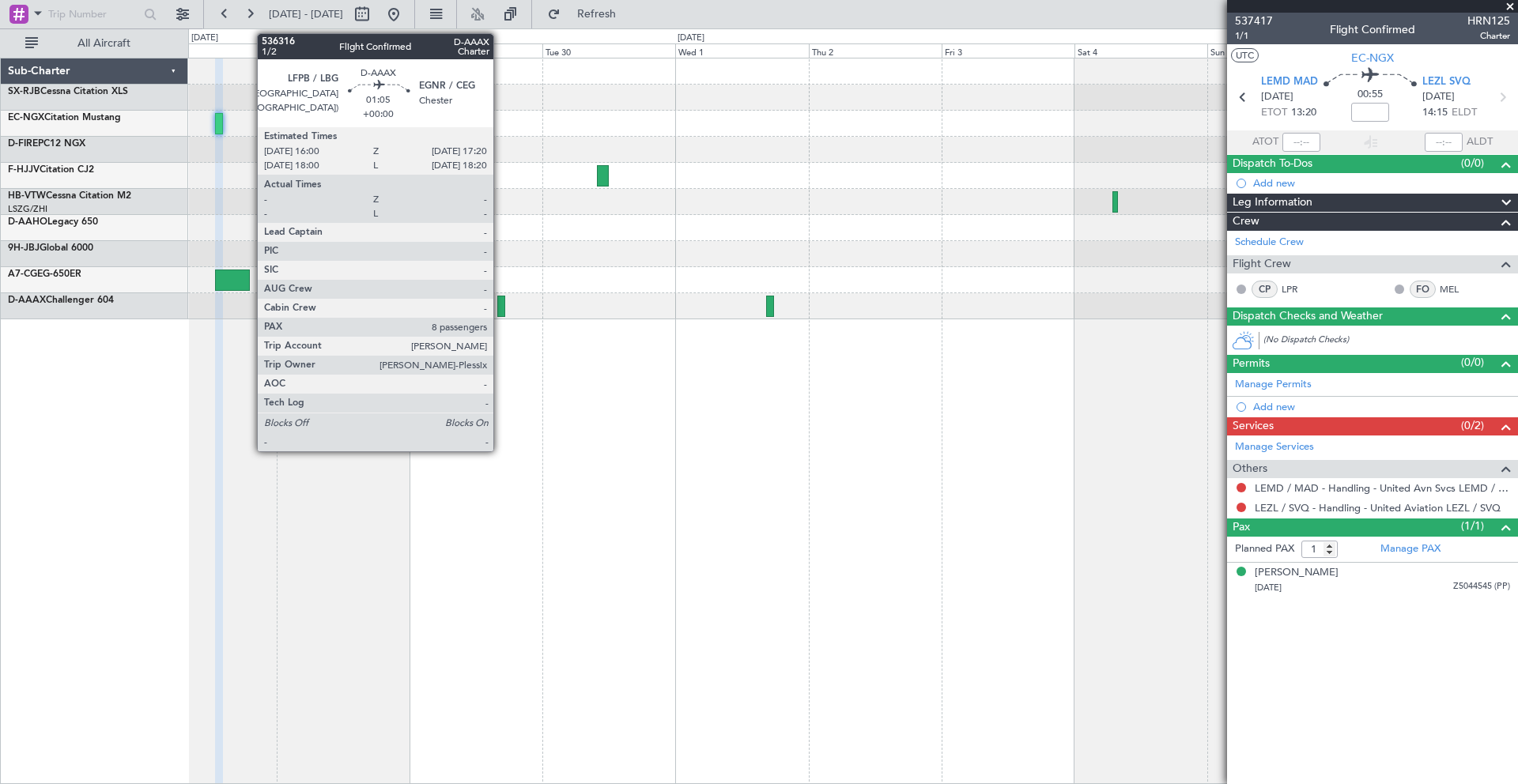
click at [501, 303] on div at bounding box center [501, 306] width 8 height 21
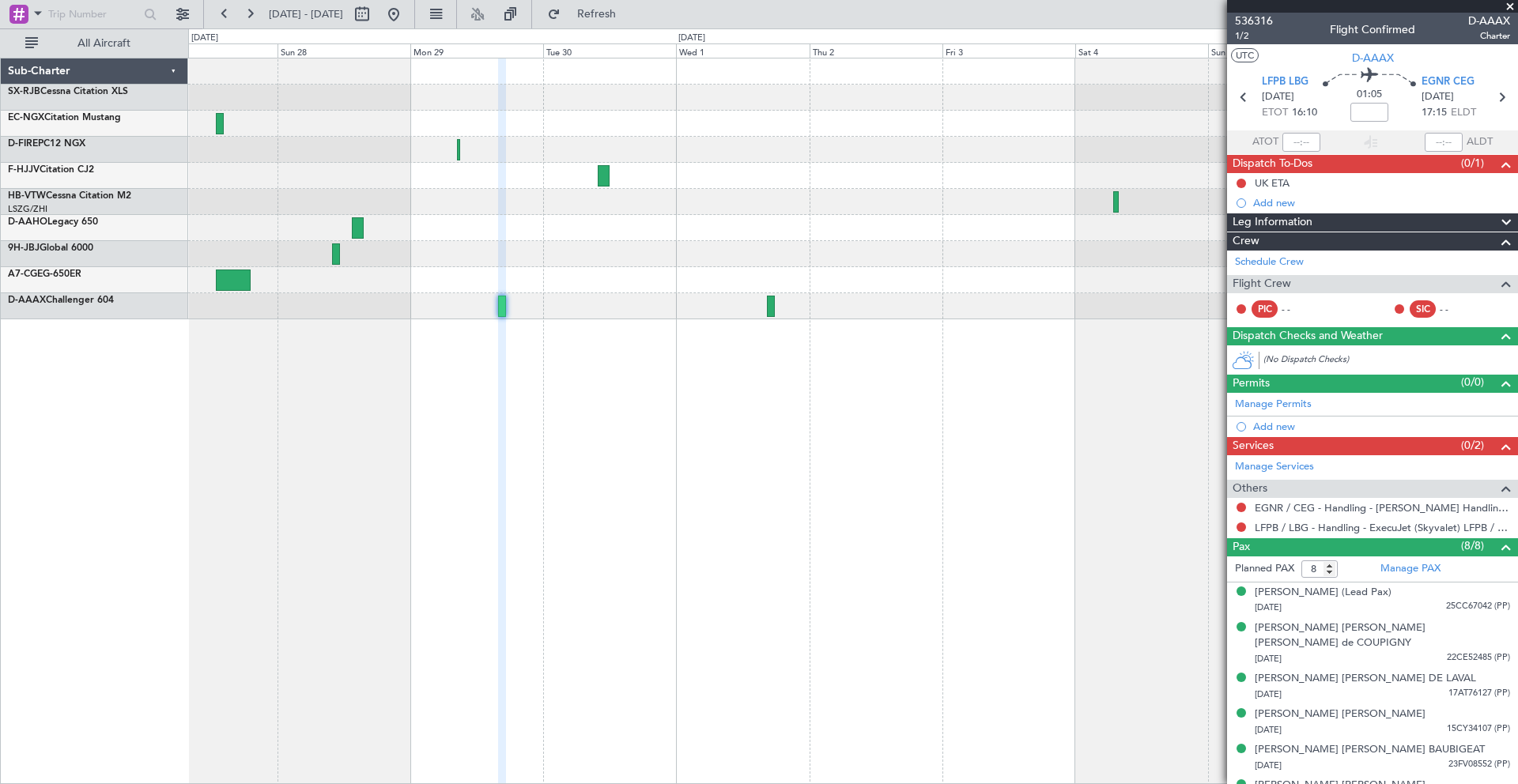
click at [608, 192] on div at bounding box center [853, 189] width 1329 height 261
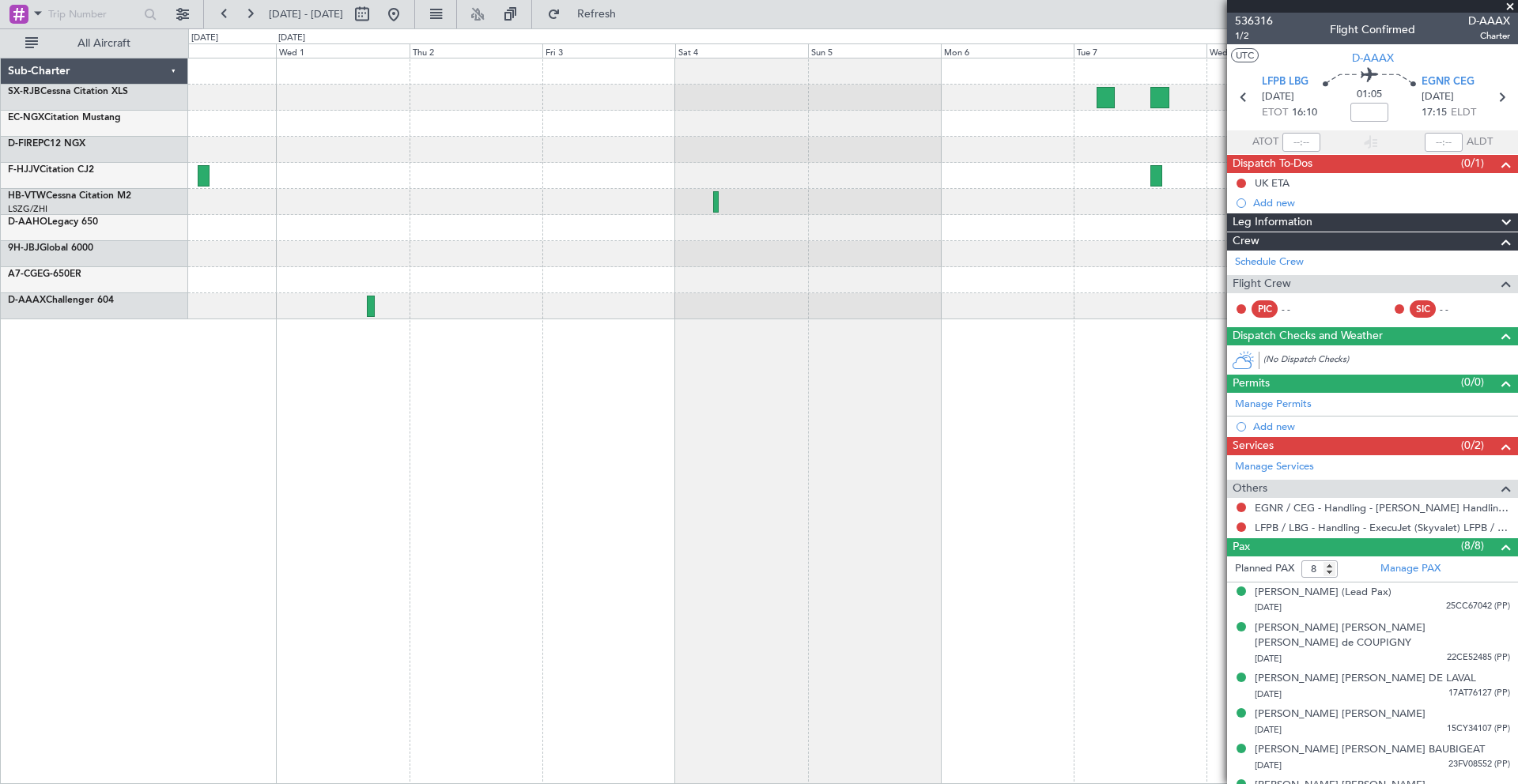
click at [461, 236] on div at bounding box center [853, 228] width 1329 height 26
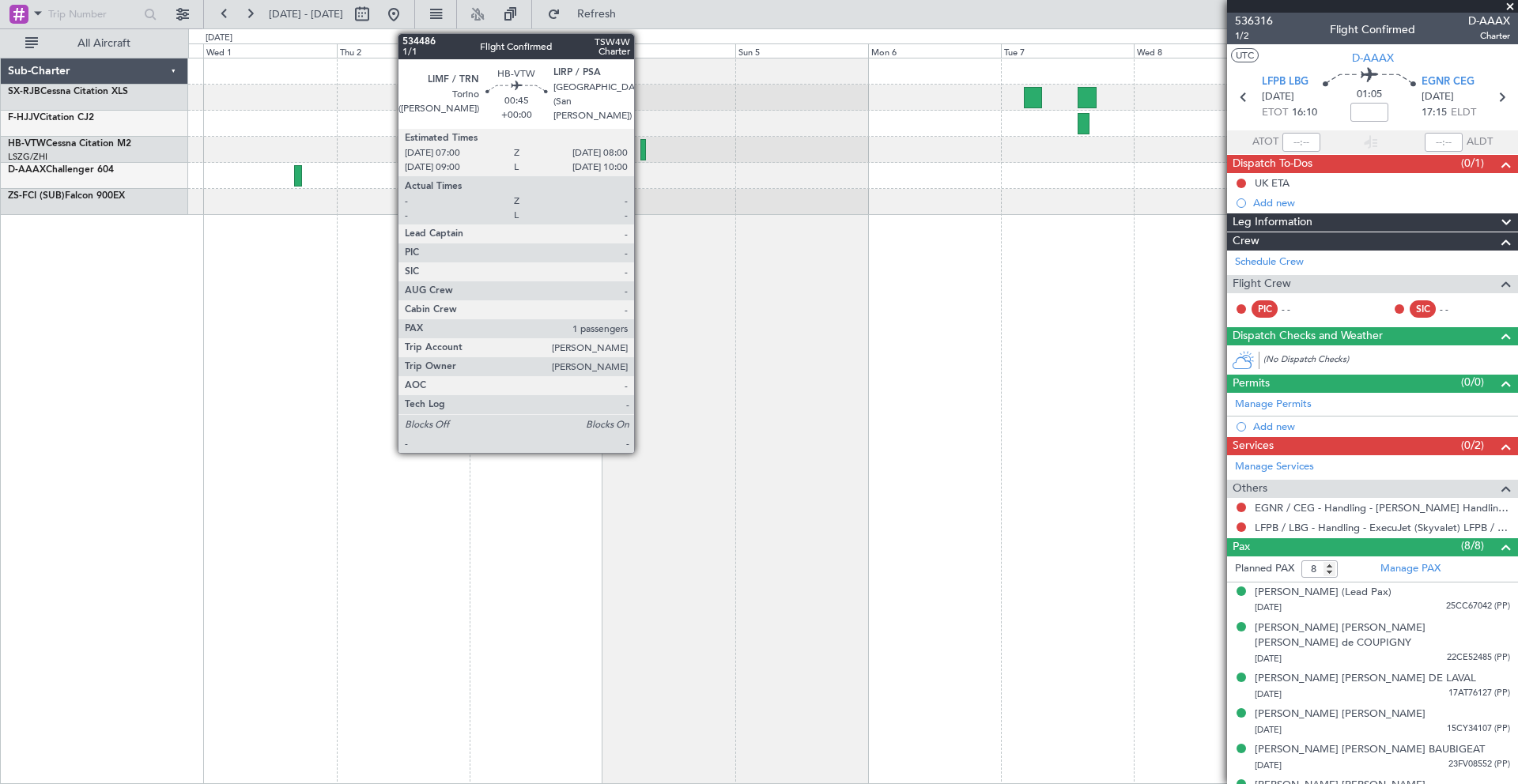
click at [642, 148] on div at bounding box center [643, 149] width 6 height 21
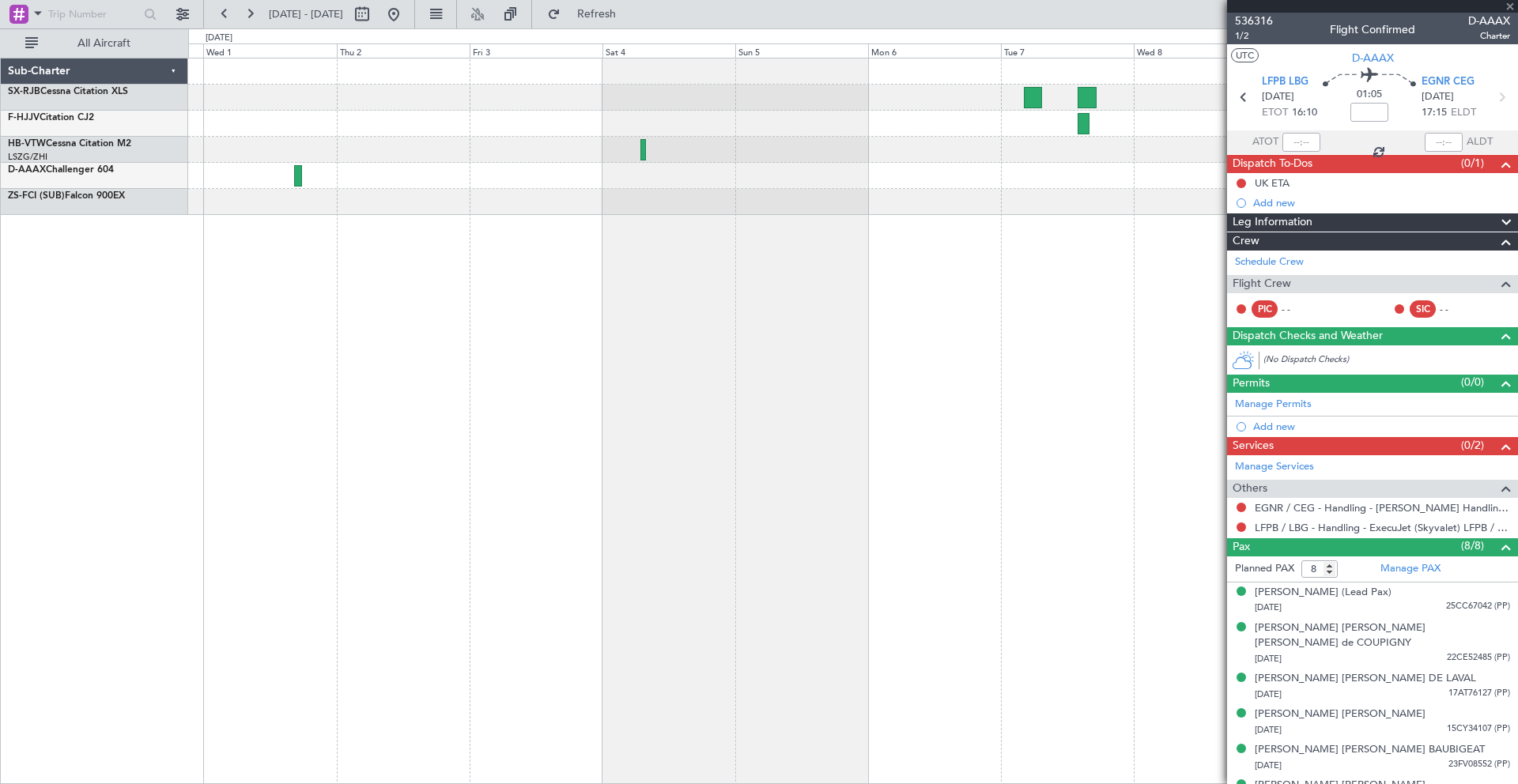
click at [642, 151] on div at bounding box center [643, 149] width 6 height 21
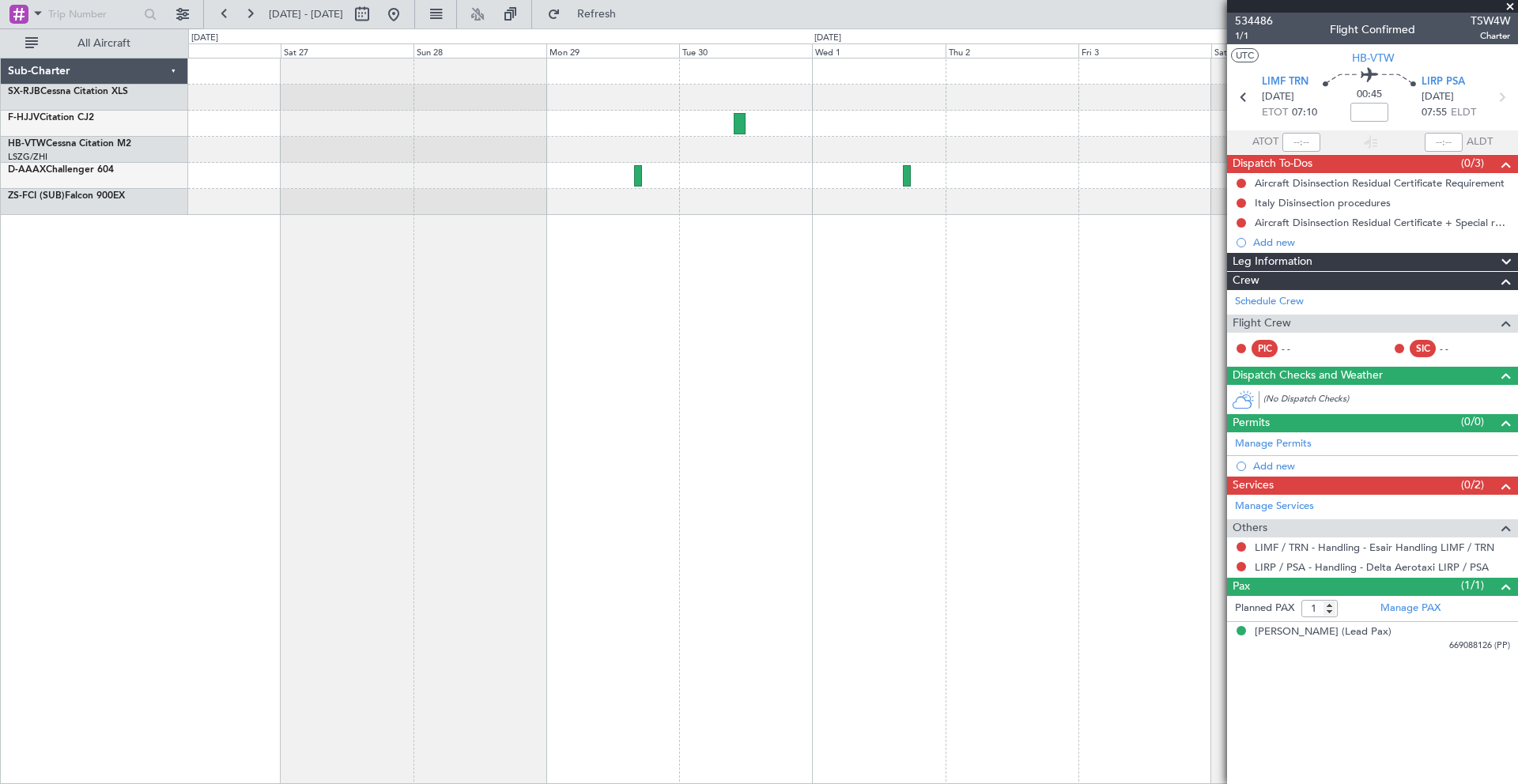
click at [997, 181] on div at bounding box center [853, 175] width 1329 height 26
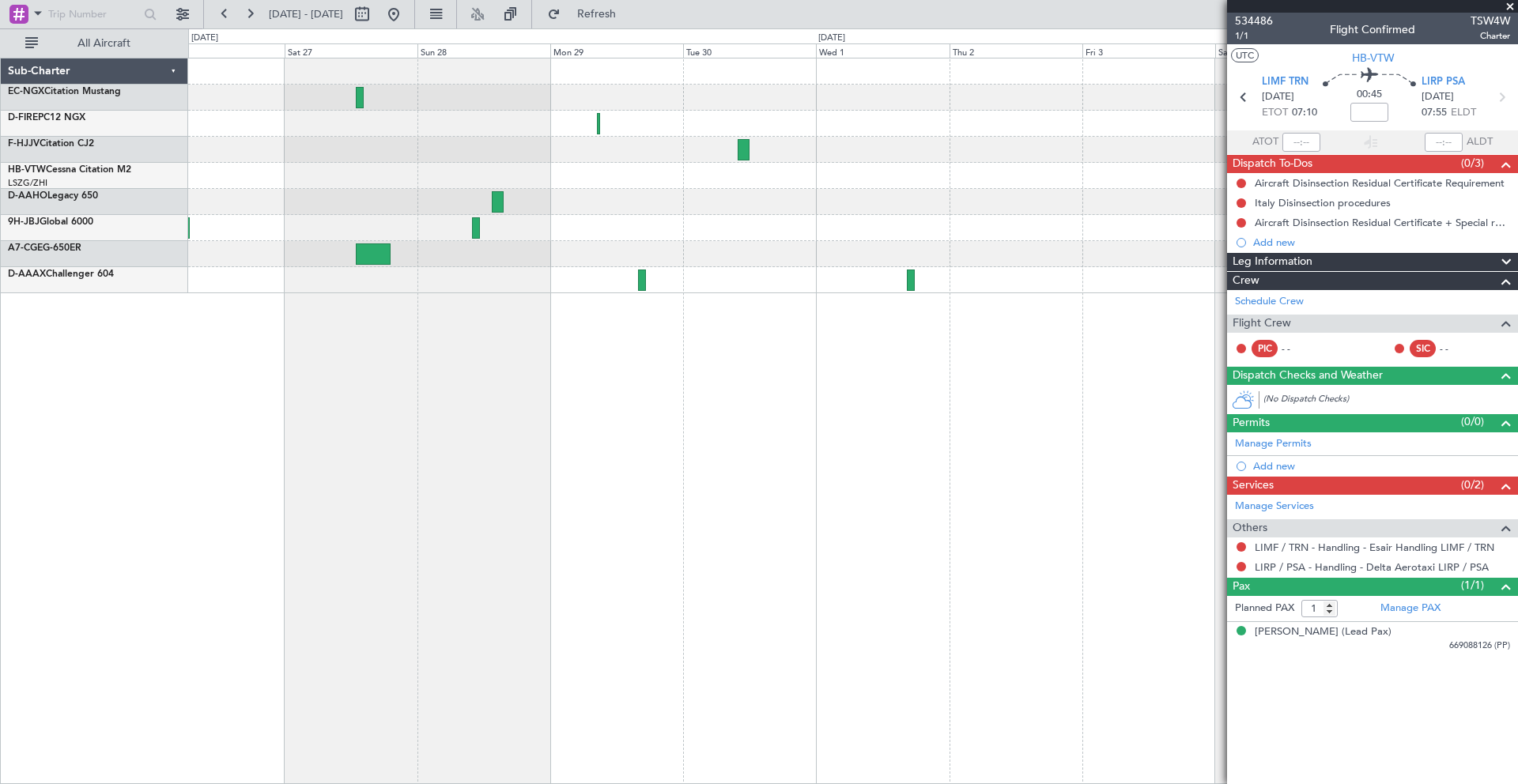
click at [646, 277] on div at bounding box center [853, 280] width 1329 height 26
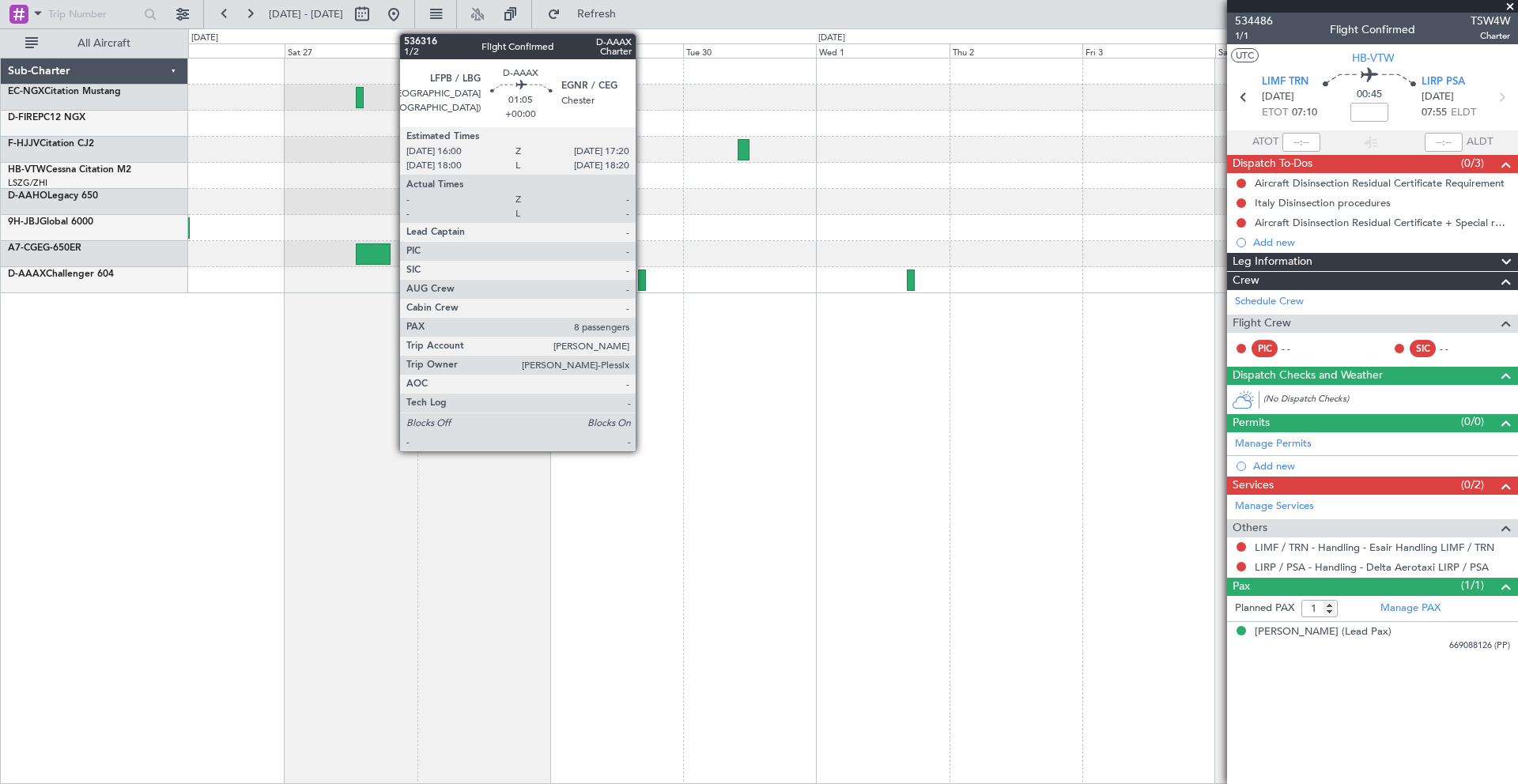
click at [642, 280] on div at bounding box center [642, 280] width 8 height 21
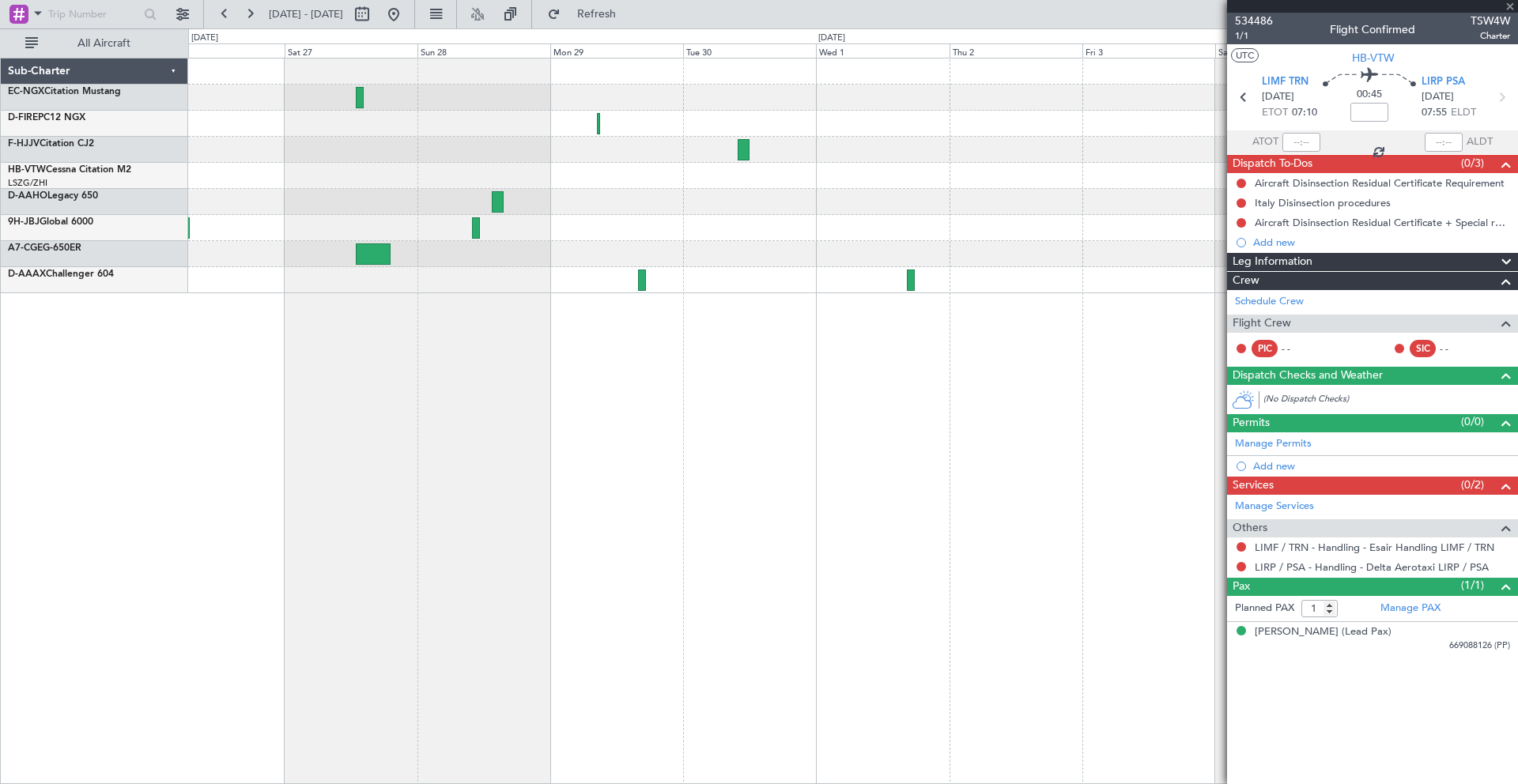
type input "8"
